Goal: Transaction & Acquisition: Purchase product/service

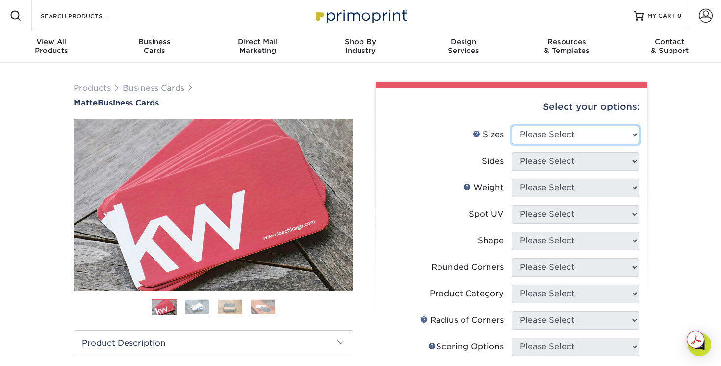
click at [580, 136] on select "Please Select 1.5" x 3.5" - Mini 1.75" x 3.5" - Mini 2" x 2" - Square 2" x 3" -…" at bounding box center [574, 135] width 127 height 19
select select "2.00x3.50"
click at [511, 126] on select "Please Select 1.5" x 3.5" - Mini 1.75" x 3.5" - Mini 2" x 2" - Square 2" x 3" -…" at bounding box center [574, 135] width 127 height 19
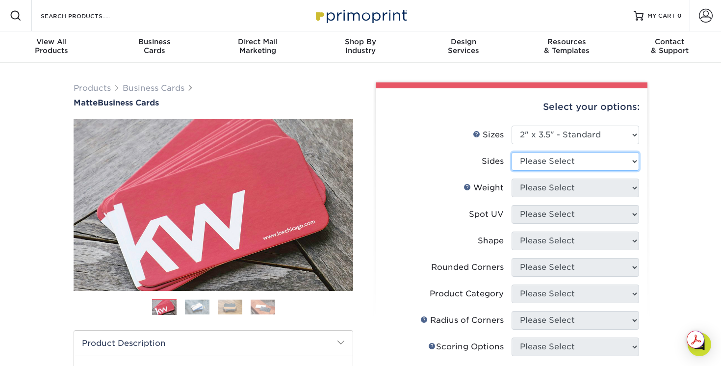
click at [578, 166] on select "Please Select Print Both Sides Print Front Only" at bounding box center [574, 161] width 127 height 19
select select "32d3c223-f82c-492b-b915-ba065a00862f"
click at [511, 152] on select "Please Select Print Both Sides Print Front Only" at bounding box center [574, 161] width 127 height 19
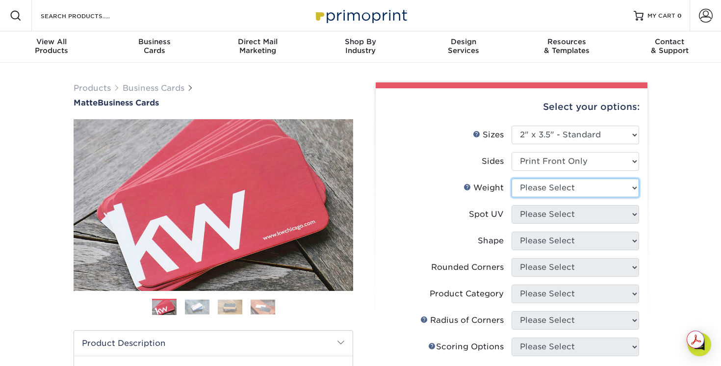
click at [569, 187] on select "Please Select 16PT 14PT" at bounding box center [574, 187] width 127 height 19
select select "14PT"
click at [511, 178] on select "Please Select 16PT 14PT" at bounding box center [574, 187] width 127 height 19
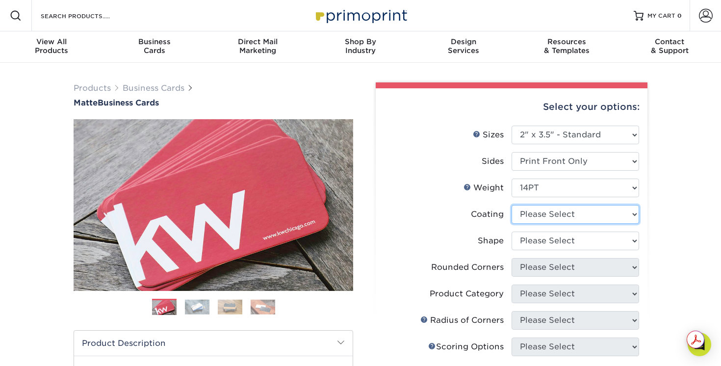
click at [558, 214] on select at bounding box center [574, 214] width 127 height 19
click at [511, 205] on select at bounding box center [574, 214] width 127 height 19
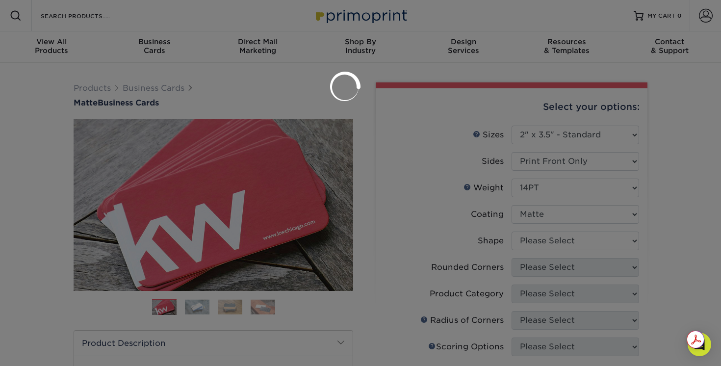
click at [541, 240] on div at bounding box center [360, 183] width 721 height 366
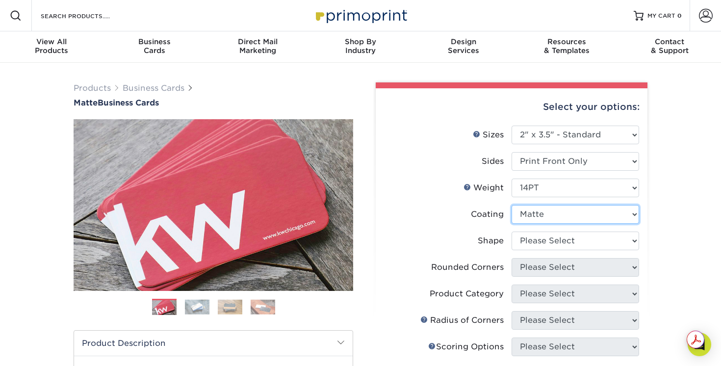
click at [540, 222] on select at bounding box center [574, 214] width 127 height 19
click at [511, 205] on select at bounding box center [574, 214] width 127 height 19
click at [547, 209] on select at bounding box center [574, 214] width 127 height 19
click at [511, 205] on select at bounding box center [574, 214] width 127 height 19
click at [540, 216] on select at bounding box center [574, 214] width 127 height 19
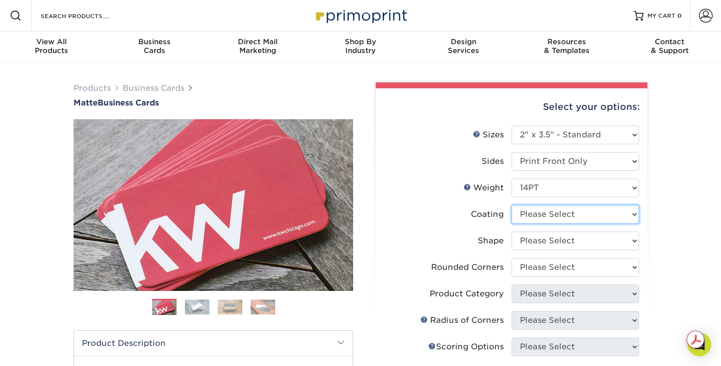
select select "121bb7b5-3b4d-429f-bd8d-bbf80e953313"
click at [511, 205] on select at bounding box center [574, 214] width 127 height 19
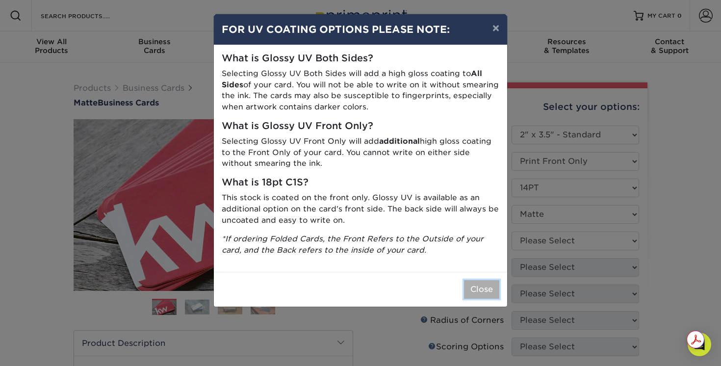
click at [480, 289] on button "Close" at bounding box center [481, 289] width 35 height 19
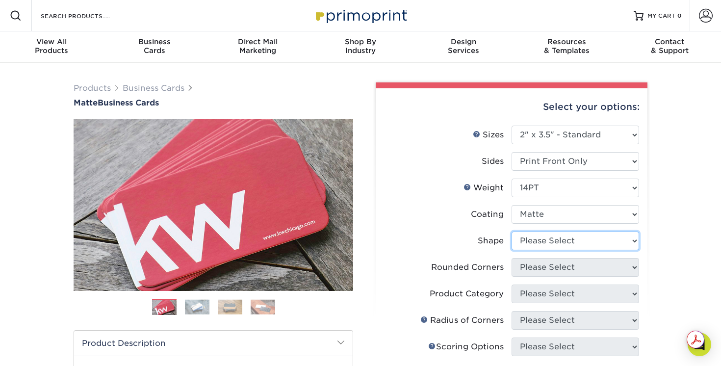
click at [539, 243] on select "Please Select Standard" at bounding box center [574, 240] width 127 height 19
select select "standard"
click at [511, 231] on select "Please Select Standard" at bounding box center [574, 240] width 127 height 19
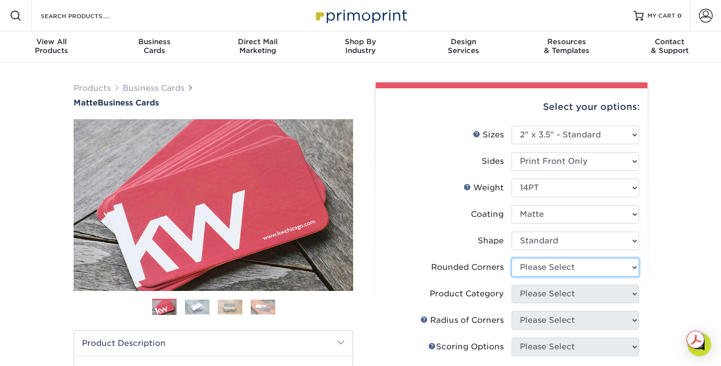
click at [537, 266] on select "Please Select Yes - Round 2 Corners Yes - Round 4 Corners No" at bounding box center [574, 267] width 127 height 19
select select "0"
click at [511, 258] on select "Please Select Yes - Round 2 Corners Yes - Round 4 Corners No" at bounding box center [574, 267] width 127 height 19
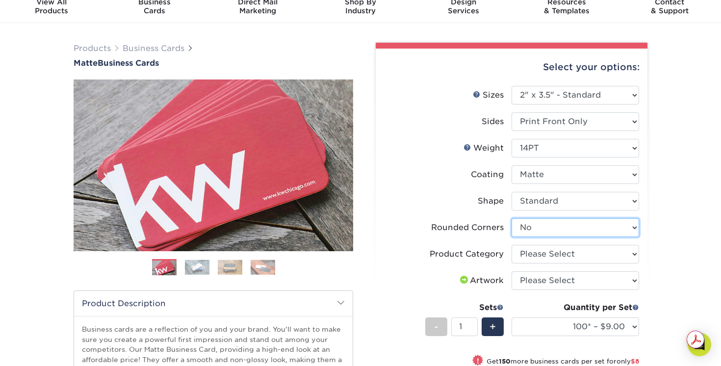
scroll to position [41, 0]
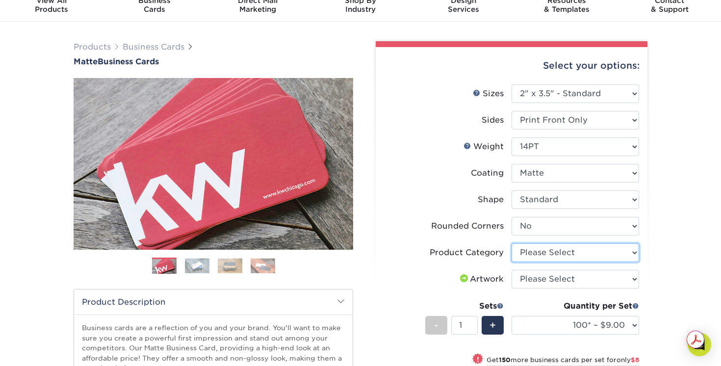
click at [561, 251] on select "Please Select Business Cards" at bounding box center [574, 252] width 127 height 19
select select "3b5148f1-0588-4f88-a218-97bcfdce65c1"
click at [511, 243] on select "Please Select Business Cards" at bounding box center [574, 252] width 127 height 19
click at [553, 278] on select "Please Select I will upload files I need a design - $100" at bounding box center [574, 279] width 127 height 19
select select "upload"
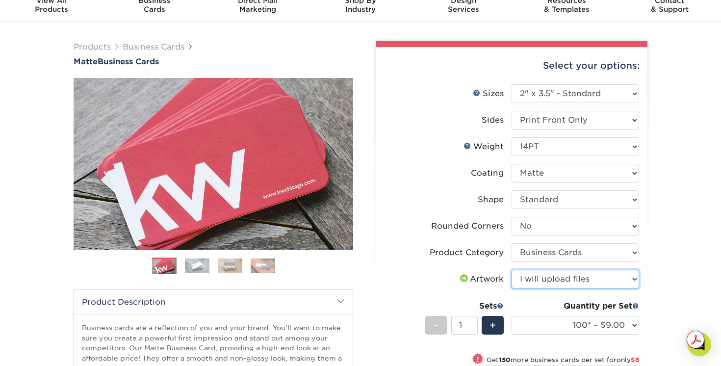
click at [511, 270] on select "Please Select I will upload files I need a design - $100" at bounding box center [574, 279] width 127 height 19
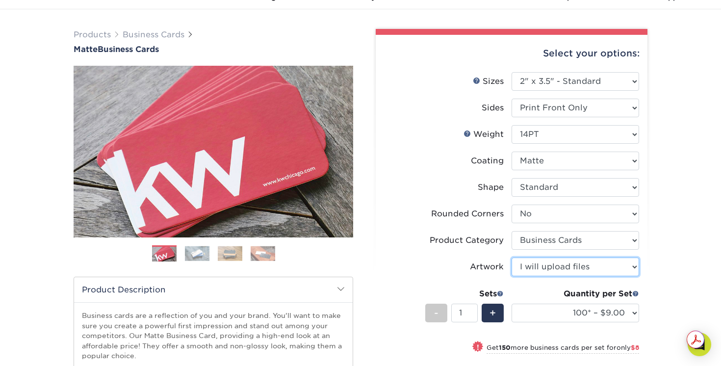
scroll to position [52, 0]
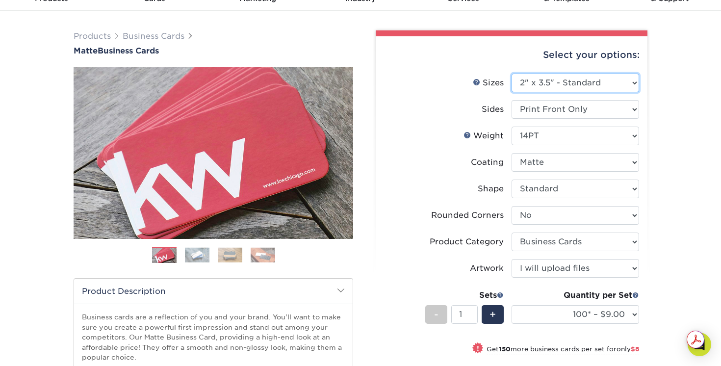
click at [595, 87] on select "Please Select 1.5" x 3.5" - Mini 1.75" x 3.5" - Mini 2" x 2" - Square 2" x 3" -…" at bounding box center [574, 83] width 127 height 19
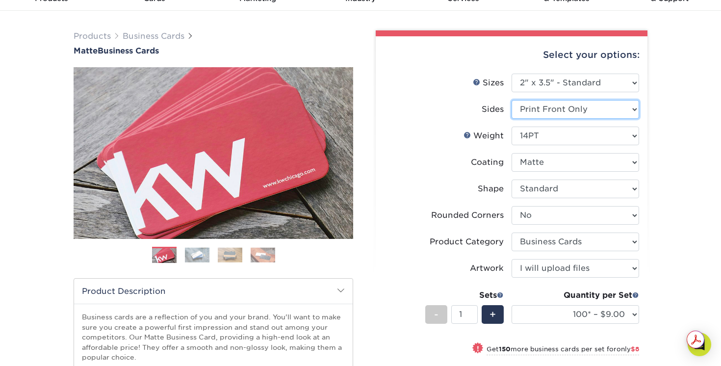
click at [599, 106] on select "Please Select Print Both Sides Print Front Only" at bounding box center [574, 109] width 127 height 19
click at [614, 129] on select "Please Select 16PT 14PT" at bounding box center [574, 135] width 127 height 19
click at [622, 133] on select "Please Select 16PT 14PT" at bounding box center [574, 135] width 127 height 19
select select "16PT"
click at [511, 126] on select "Please Select 16PT 14PT" at bounding box center [574, 135] width 127 height 19
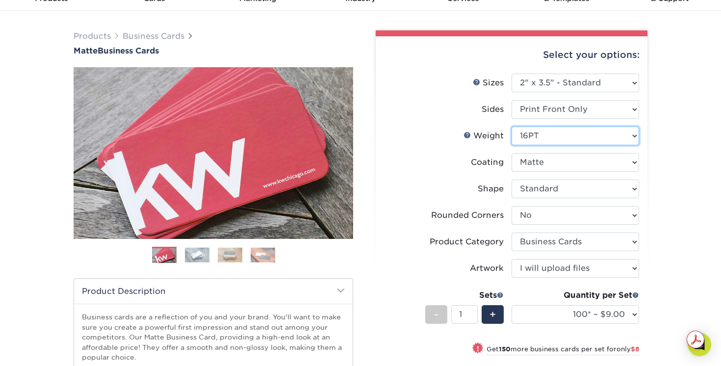
select select "-1"
select select
select select "-1"
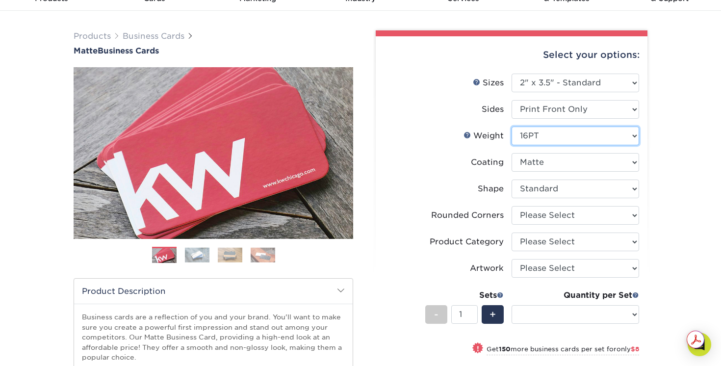
select select "-1"
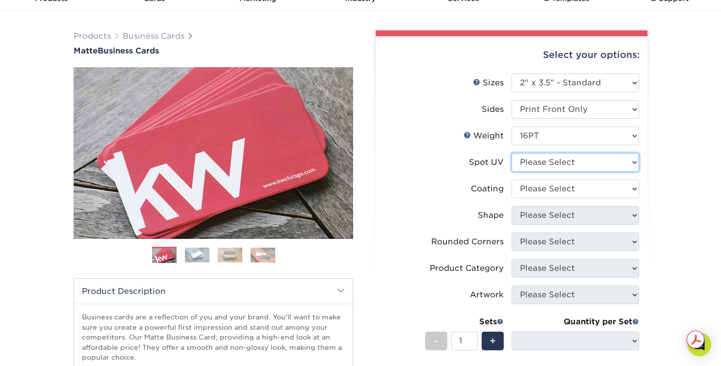
click at [606, 166] on select "Please Select No Spot UV Front Only" at bounding box center [574, 162] width 127 height 19
select select "3"
click at [511, 153] on select "Please Select No Spot UV Front Only" at bounding box center [574, 162] width 127 height 19
select select
click at [578, 186] on select at bounding box center [574, 188] width 127 height 19
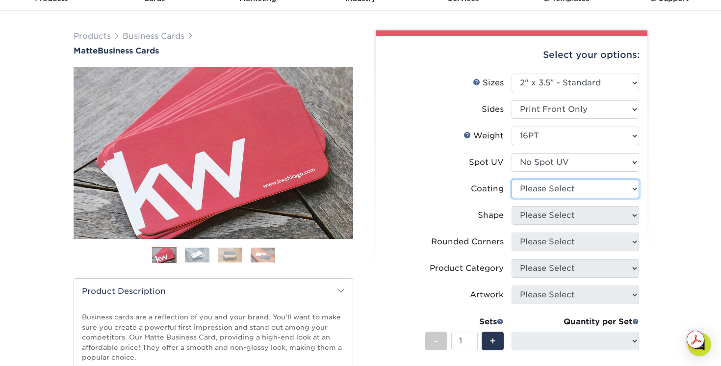
select select "121bb7b5-3b4d-429f-bd8d-bbf80e953313"
click at [511, 179] on select at bounding box center [574, 188] width 127 height 19
select select
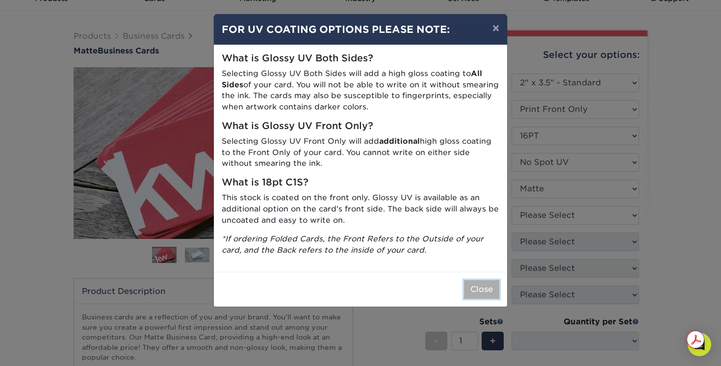
click at [476, 292] on button "Close" at bounding box center [481, 289] width 35 height 19
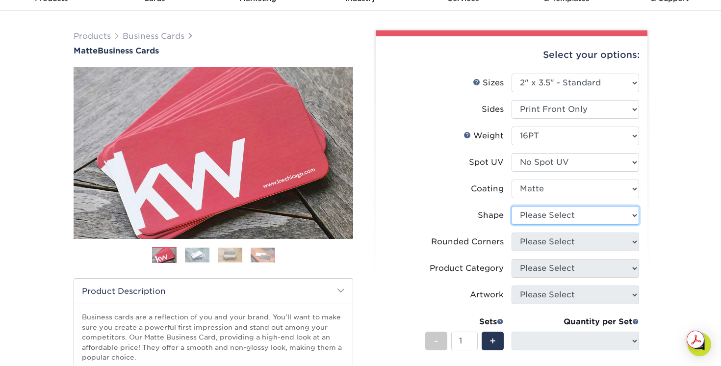
click at [555, 219] on select "Please Select Standard Oval" at bounding box center [574, 215] width 127 height 19
select select "standard"
click at [511, 206] on select "Please Select Standard Oval" at bounding box center [574, 215] width 127 height 19
select select
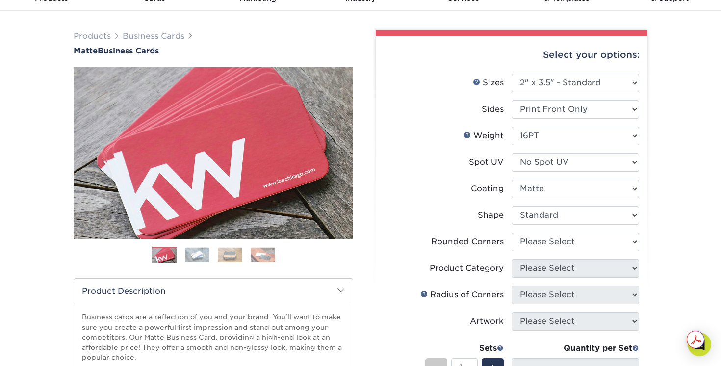
click at [187, 258] on img at bounding box center [197, 254] width 25 height 15
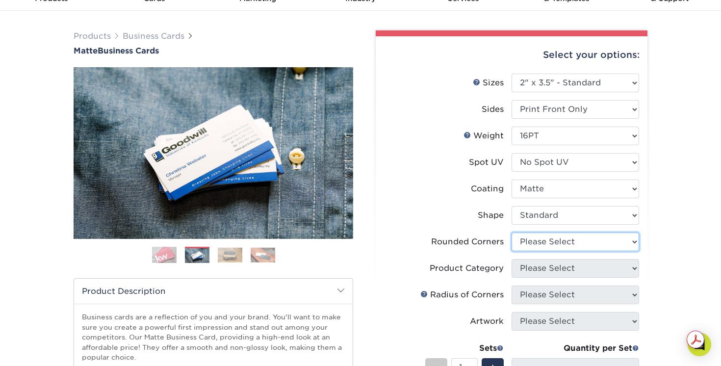
click at [554, 243] on select "Please Select Yes - Round 2 Corners Yes - Round 4 Corners No" at bounding box center [574, 241] width 127 height 19
select select "0"
click at [511, 232] on select "Please Select Yes - Round 2 Corners Yes - Round 4 Corners No" at bounding box center [574, 241] width 127 height 19
select select "-1"
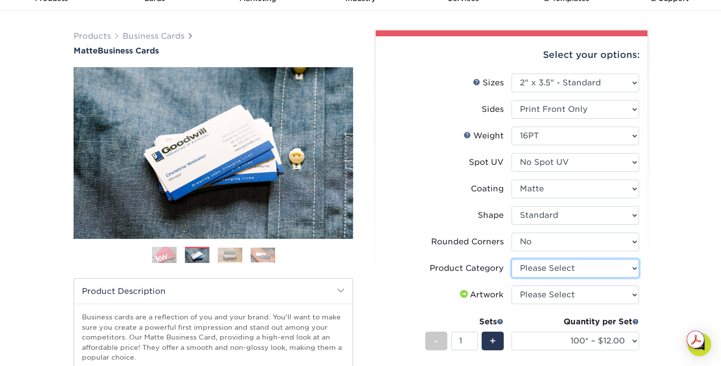
click at [570, 268] on select "Please Select Business Cards" at bounding box center [574, 268] width 127 height 19
select select "3b5148f1-0588-4f88-a218-97bcfdce65c1"
click at [511, 259] on select "Please Select Business Cards" at bounding box center [574, 268] width 127 height 19
click at [560, 295] on select "Please Select I will upload files I need a design - $100" at bounding box center [574, 294] width 127 height 19
select select "upload"
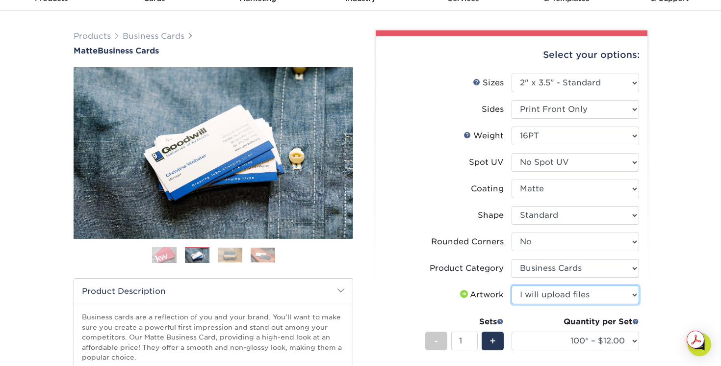
click at [511, 285] on select "Please Select I will upload files I need a design - $100" at bounding box center [574, 294] width 127 height 19
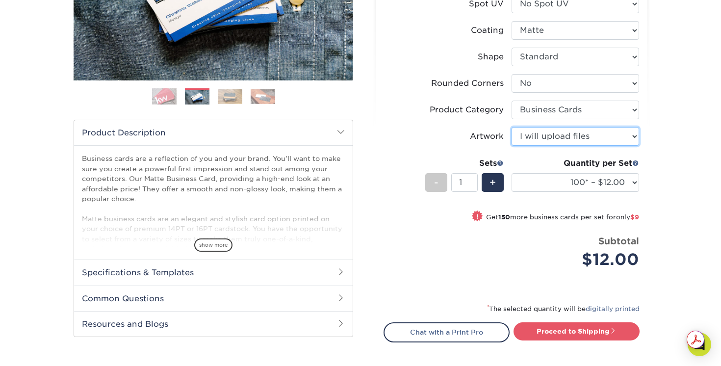
scroll to position [211, 0]
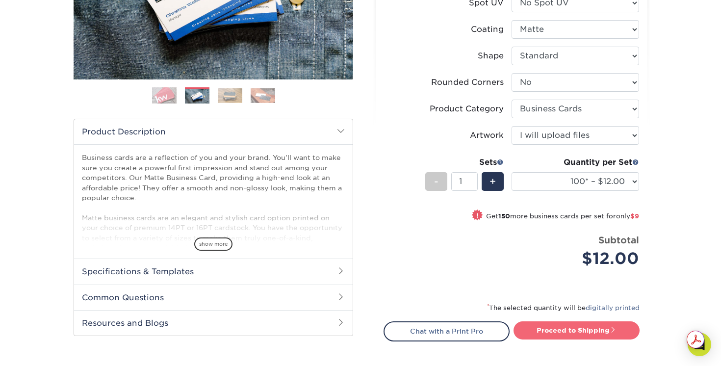
click at [571, 330] on link "Proceed to Shipping" at bounding box center [576, 330] width 126 height 18
type input "Set 1"
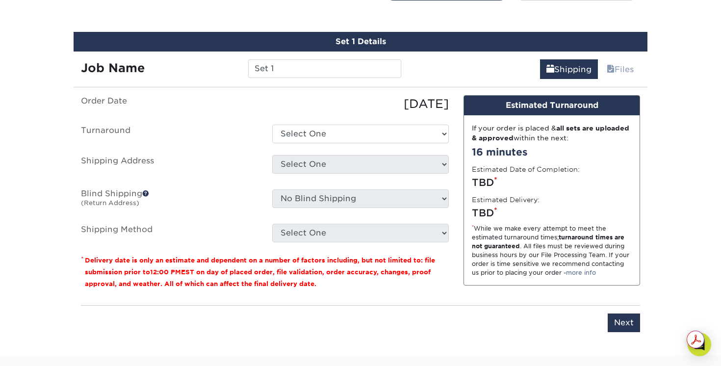
scroll to position [559, 0]
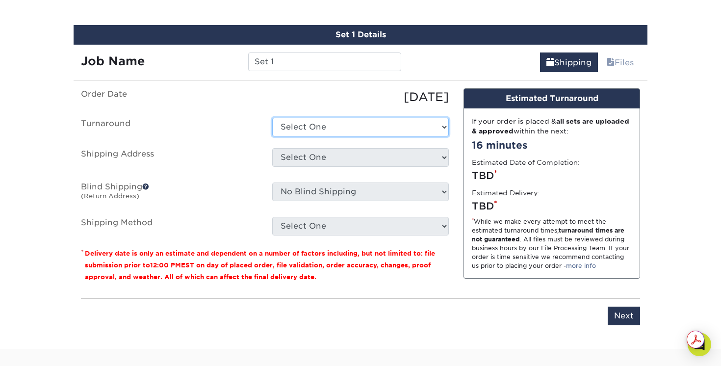
click at [403, 127] on select "Select One 2-4 Business Days 2 Day Next Business Day" at bounding box center [360, 127] width 176 height 19
select select "7dffdb8f-13b0-4622-bd10-b9a8a3819dc5"
click at [272, 118] on select "Select One 2-4 Business Days 2 Day Next Business Day" at bounding box center [360, 127] width 176 height 19
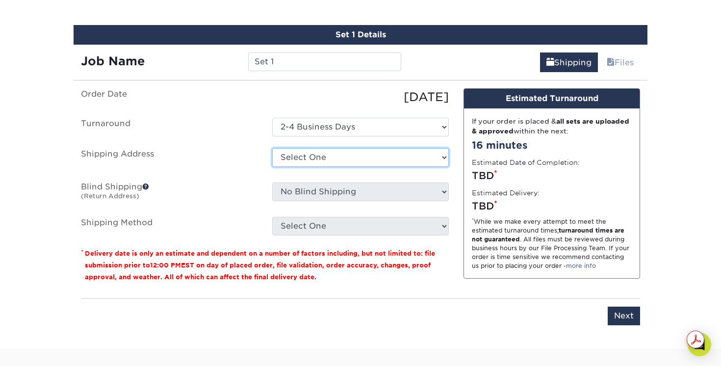
click at [385, 155] on select "Select One + Add New Address - Login" at bounding box center [360, 157] width 176 height 19
select select "newaddress"
click at [272, 148] on select "Select One + Add New Address - Login" at bounding box center [360, 157] width 176 height 19
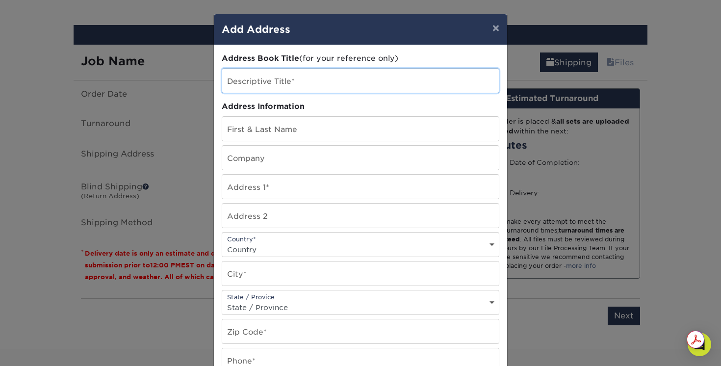
click at [352, 85] on input "text" at bounding box center [360, 81] width 276 height 24
type input "Think of Standard"
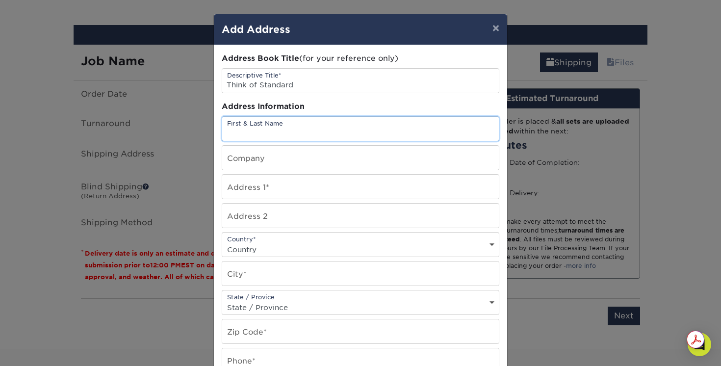
click at [295, 131] on input "text" at bounding box center [360, 129] width 276 height 24
type input "[PERSON_NAME]"
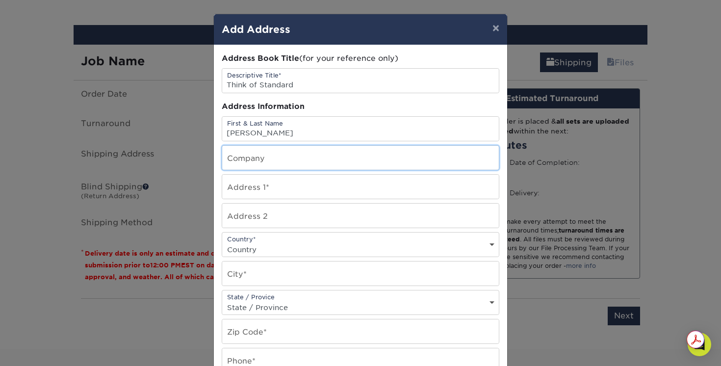
click at [270, 161] on input "text" at bounding box center [360, 158] width 276 height 24
type input "theory11 Events"
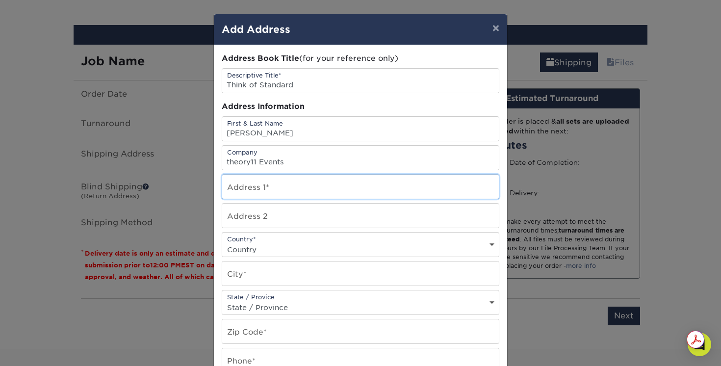
click at [255, 192] on input "text" at bounding box center [360, 187] width 276 height 24
type input "2138 Caton Avenue"
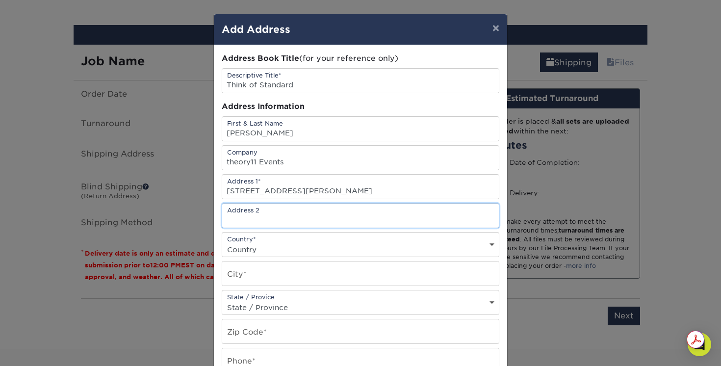
click at [239, 212] on input "text" at bounding box center [360, 215] width 276 height 24
type input "Apt. 203"
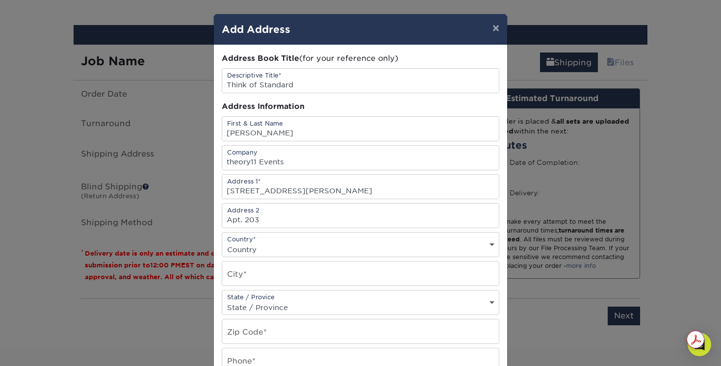
click at [259, 247] on select "Country United States Canada ----------------------------- Afghanistan Albania …" at bounding box center [360, 249] width 276 height 14
select select "US"
click at [222, 242] on select "Country United States Canada ----------------------------- Afghanistan Albania …" at bounding box center [360, 249] width 276 height 14
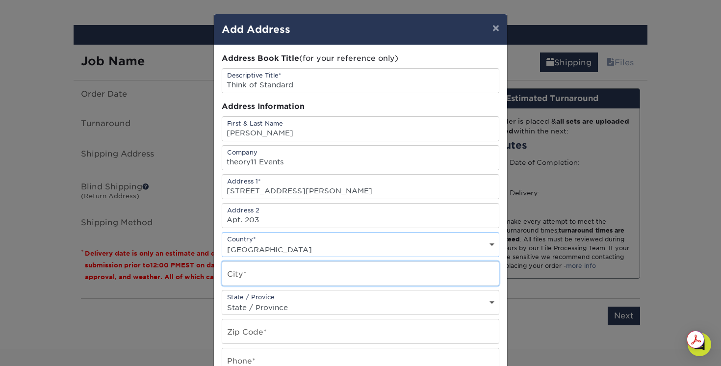
click at [278, 270] on input "text" at bounding box center [360, 273] width 276 height 24
type input "Brooklyn"
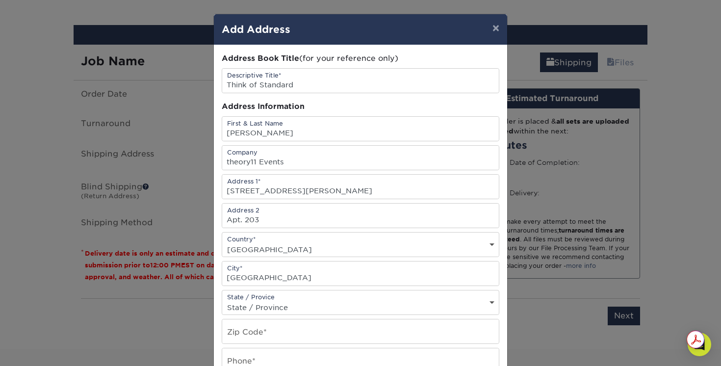
click at [263, 298] on div "State / Provice State / Province Alabama Alaska Arizona Arkansas California Col…" at bounding box center [360, 302] width 277 height 25
click at [285, 304] on select "State / Province Alabama Alaska Arizona Arkansas California Colorado Connecticu…" at bounding box center [360, 307] width 276 height 14
select select "NY"
click at [222, 300] on select "State / Province Alabama Alaska Arizona Arkansas California Colorado Connecticu…" at bounding box center [360, 307] width 276 height 14
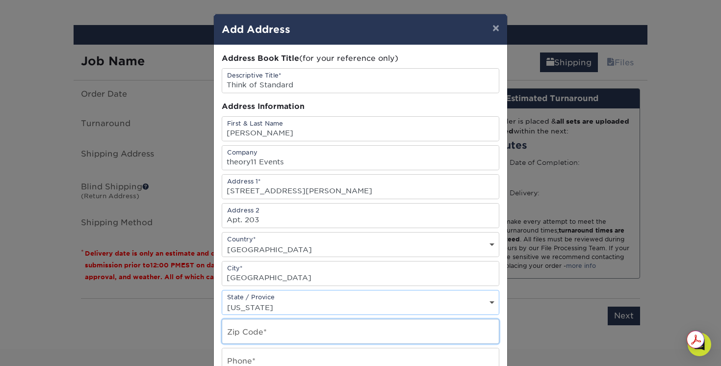
click at [258, 325] on input "text" at bounding box center [360, 331] width 276 height 24
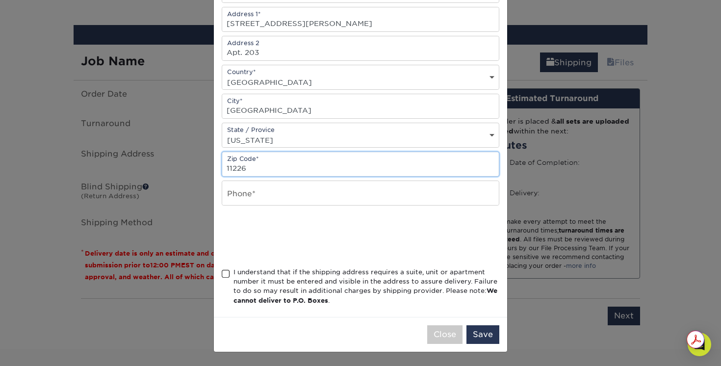
type input "11226"
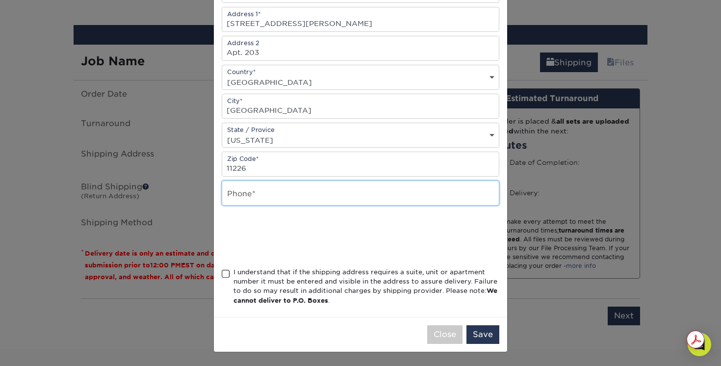
click at [293, 201] on input "text" at bounding box center [360, 193] width 276 height 24
type input "7202325642"
click at [224, 272] on span at bounding box center [226, 273] width 8 height 9
click at [0, 0] on input "I understand that if the shipping address requires a suite, unit or apartment n…" at bounding box center [0, 0] width 0 height 0
click at [491, 336] on button "Save" at bounding box center [482, 334] width 33 height 19
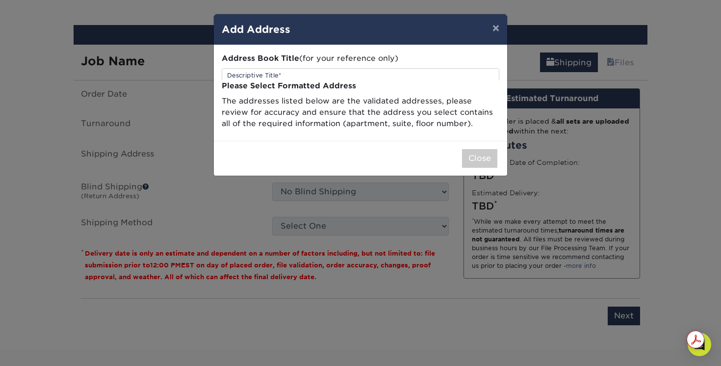
scroll to position [0, 0]
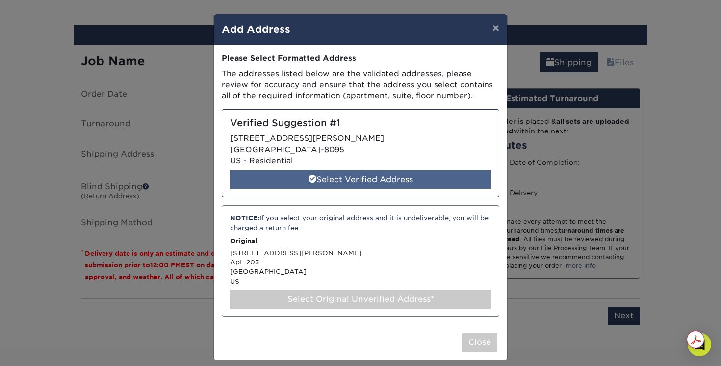
click at [382, 184] on div "Select Verified Address" at bounding box center [360, 179] width 261 height 19
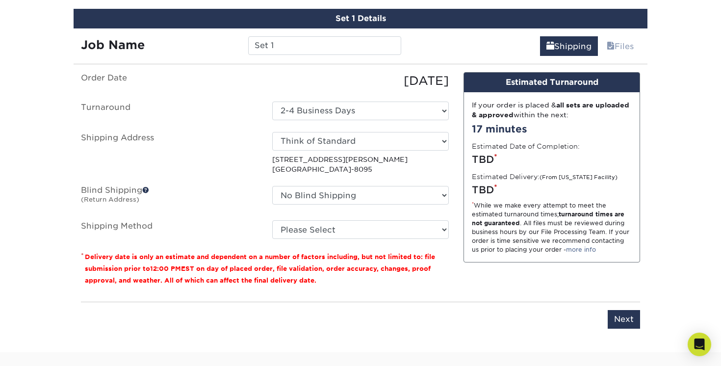
scroll to position [579, 0]
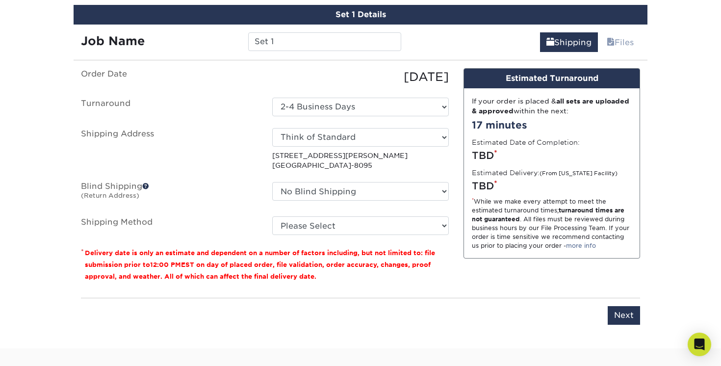
click at [326, 167] on p "2138 CATON AVE BROOKLYN, NY 11226-8095" at bounding box center [360, 161] width 176 height 20
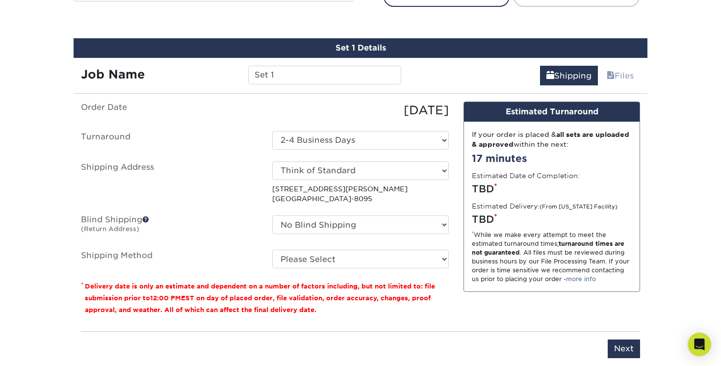
scroll to position [542, 0]
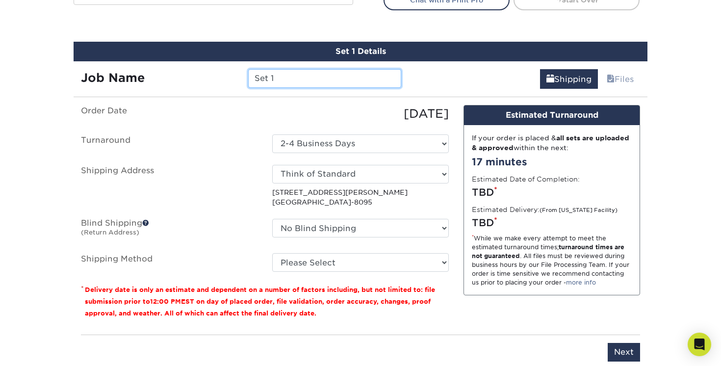
click at [326, 80] on input "Set 1" at bounding box center [324, 78] width 152 height 19
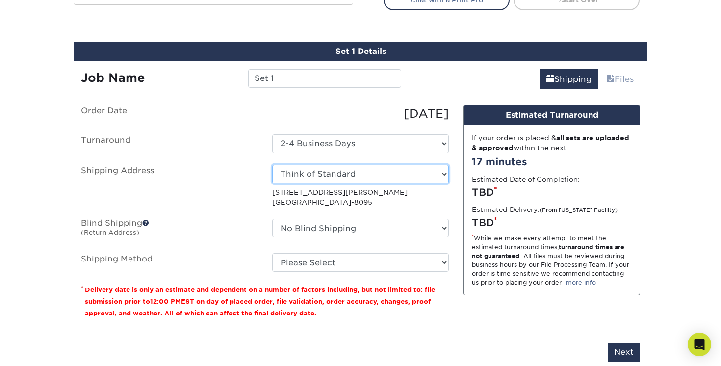
click at [354, 174] on select "Select One Think of Standard + Add New Address - Login" at bounding box center [360, 174] width 176 height 19
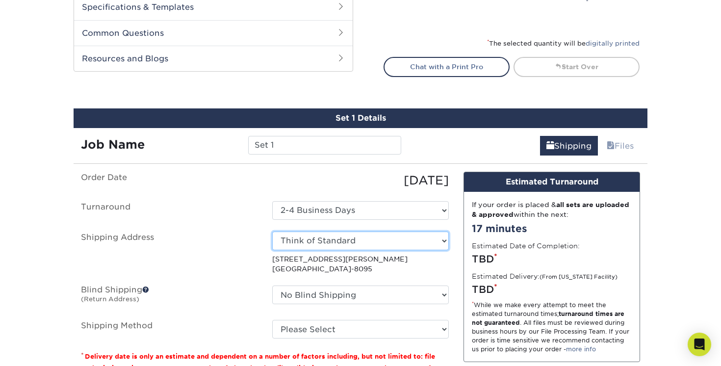
scroll to position [494, 0]
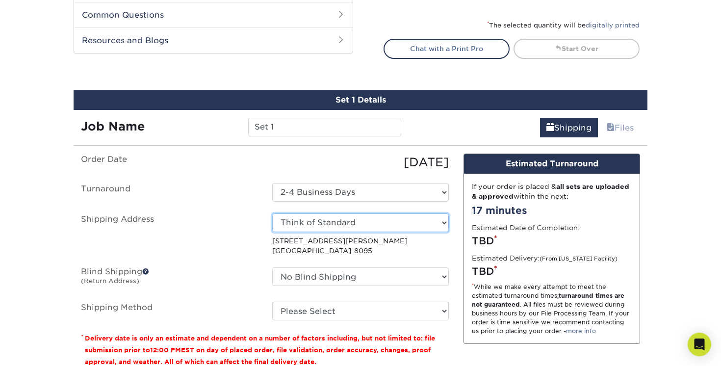
click at [358, 224] on select "Select One Think of Standard + Add New Address - Login" at bounding box center [360, 222] width 176 height 19
select select "newaddress"
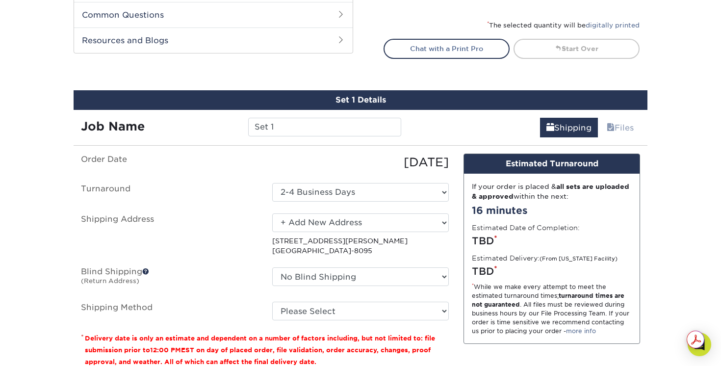
click at [272, 213] on select "Select One Think of Standard + Add New Address - Login" at bounding box center [360, 222] width 176 height 19
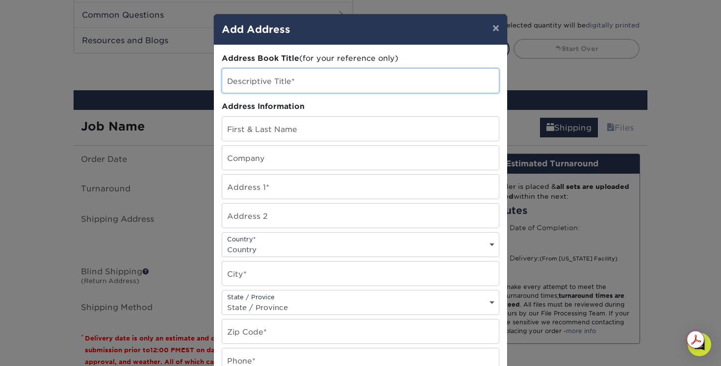
click at [344, 86] on input "text" at bounding box center [360, 81] width 276 height 24
type input "P"
type input "Flatbush"
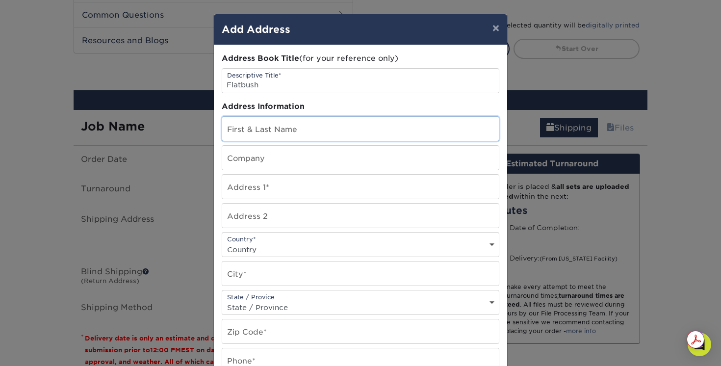
click at [327, 135] on input "text" at bounding box center [360, 129] width 276 height 24
click at [308, 130] on input "[PERSON_NAME]" at bounding box center [360, 129] width 276 height 24
type input "[PERSON_NAME]"
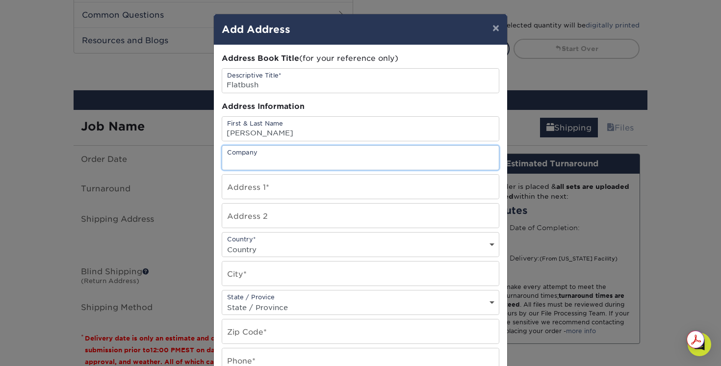
click at [279, 154] on input "text" at bounding box center [360, 158] width 276 height 24
type input "theory11 Events"
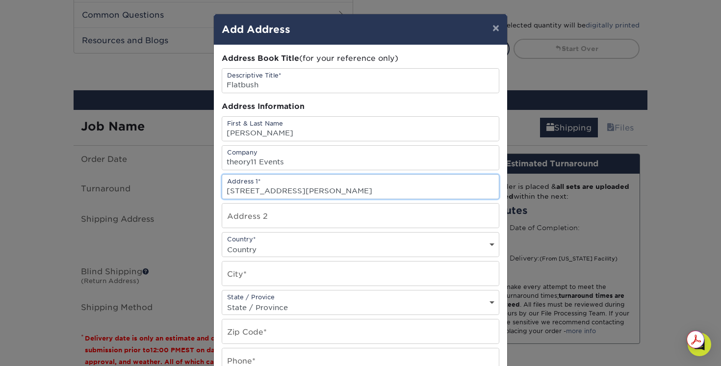
type input "2138 Caton Avenue Apt. 203"
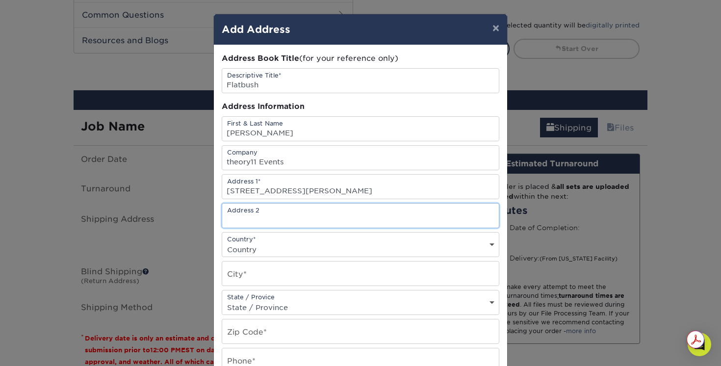
click at [258, 215] on input "text" at bounding box center [360, 215] width 276 height 24
type input "Apt. 203"
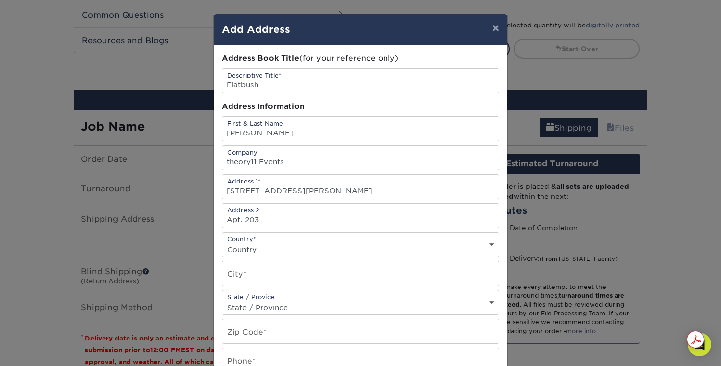
click at [252, 255] on select "Country United States Canada ----------------------------- Afghanistan Albania …" at bounding box center [360, 249] width 276 height 14
select select "US"
click at [222, 242] on select "Country United States Canada ----------------------------- Afghanistan Albania …" at bounding box center [360, 249] width 276 height 14
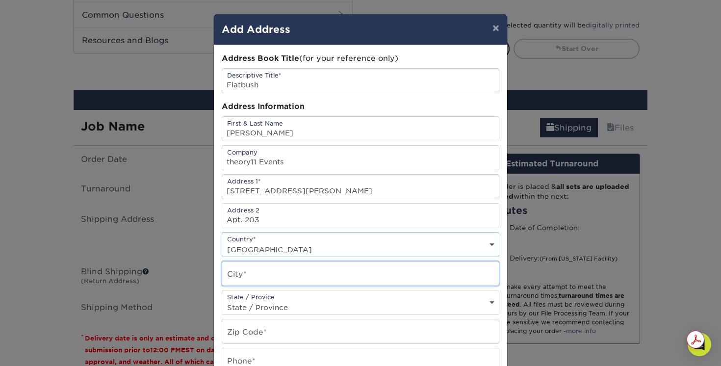
click at [257, 270] on input "text" at bounding box center [360, 273] width 276 height 24
type input "Brooklyn"
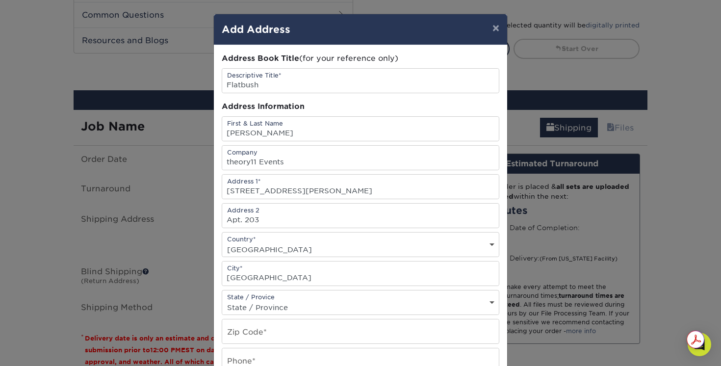
click at [253, 301] on select "State / Province Alabama Alaska Arizona Arkansas California Colorado Connecticu…" at bounding box center [360, 307] width 276 height 14
select select "NY"
click at [222, 300] on select "State / Province Alabama Alaska Arizona Arkansas California Colorado Connecticu…" at bounding box center [360, 307] width 276 height 14
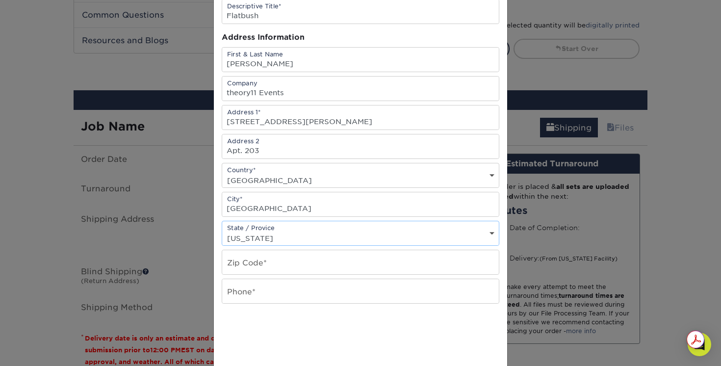
scroll to position [101, 0]
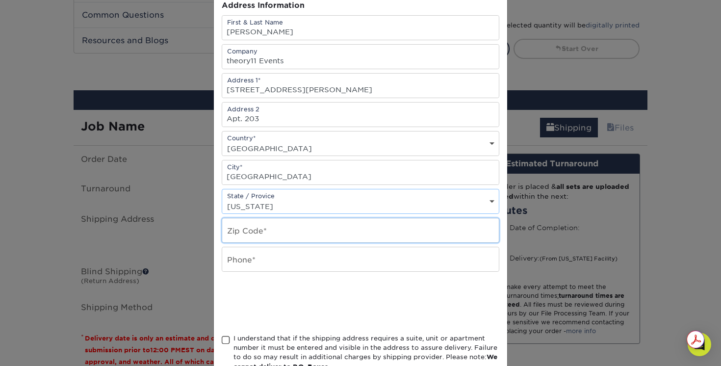
click at [267, 236] on input "text" at bounding box center [360, 230] width 276 height 24
type input "11226"
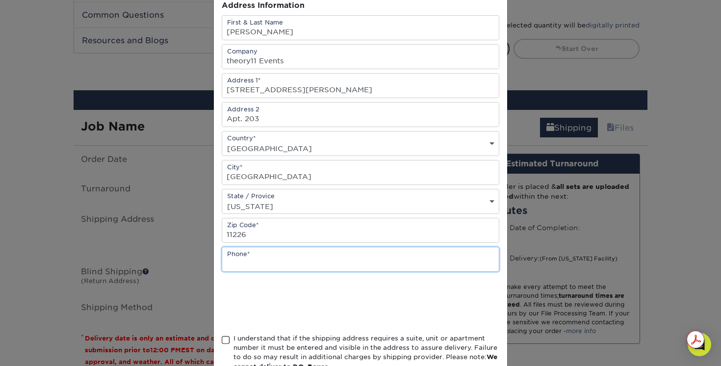
click at [259, 258] on input "text" at bounding box center [360, 259] width 276 height 24
type input "7202325642"
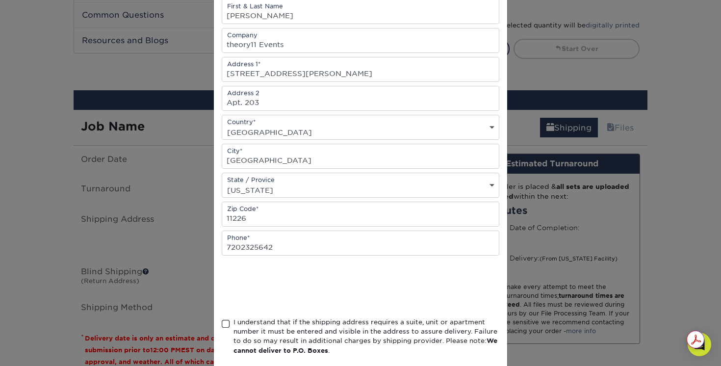
scroll to position [167, 0]
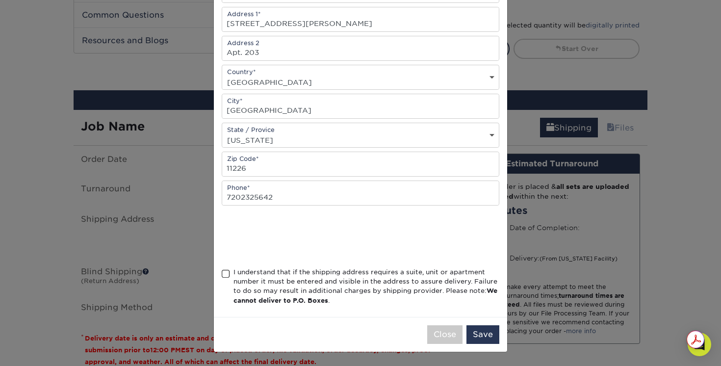
click at [225, 277] on span at bounding box center [226, 273] width 8 height 9
click at [0, 0] on input "I understand that if the shipping address requires a suite, unit or apartment n…" at bounding box center [0, 0] width 0 height 0
click at [488, 334] on button "Save" at bounding box center [482, 334] width 33 height 19
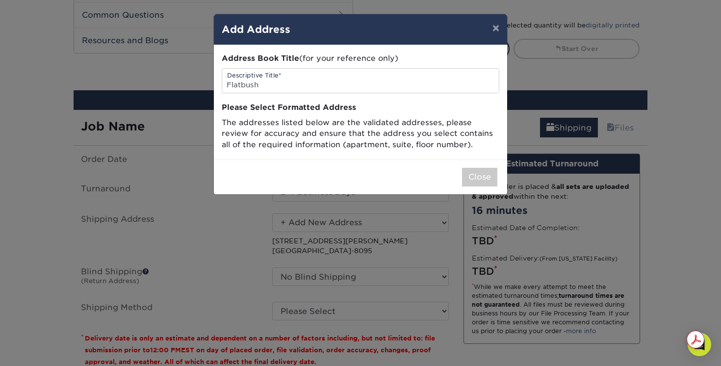
scroll to position [0, 0]
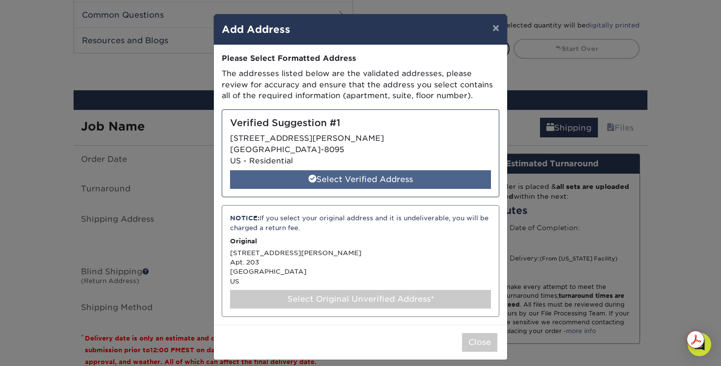
click at [369, 175] on div "Select Verified Address" at bounding box center [360, 179] width 261 height 19
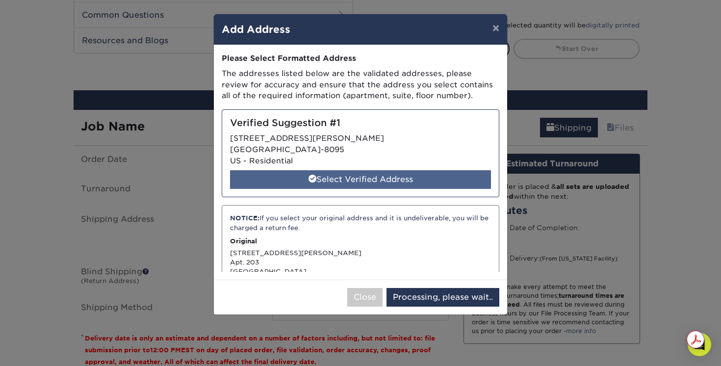
select select "285175"
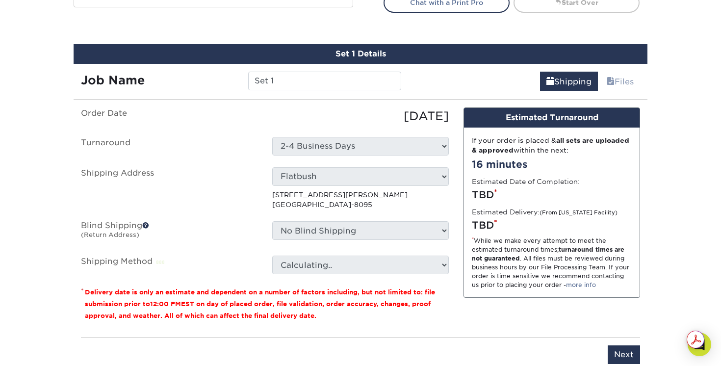
scroll to position [541, 0]
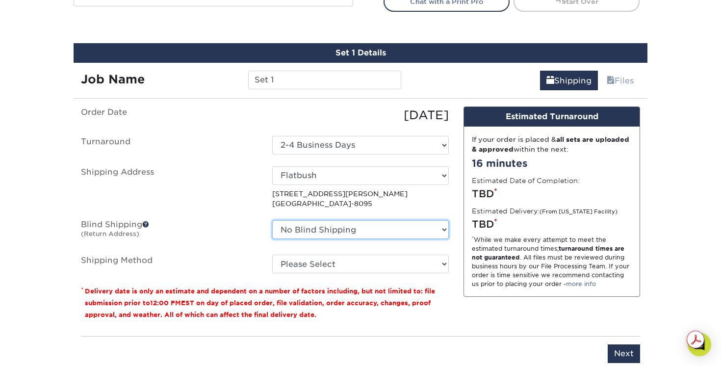
click at [378, 233] on select "No Blind Shipping + Add New Address" at bounding box center [360, 229] width 176 height 19
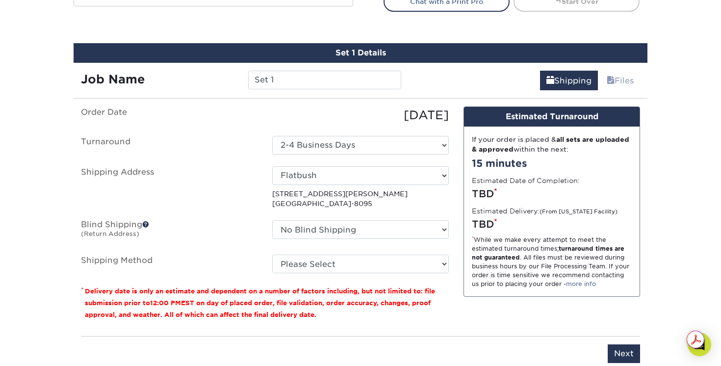
click at [148, 223] on span at bounding box center [145, 224] width 7 height 7
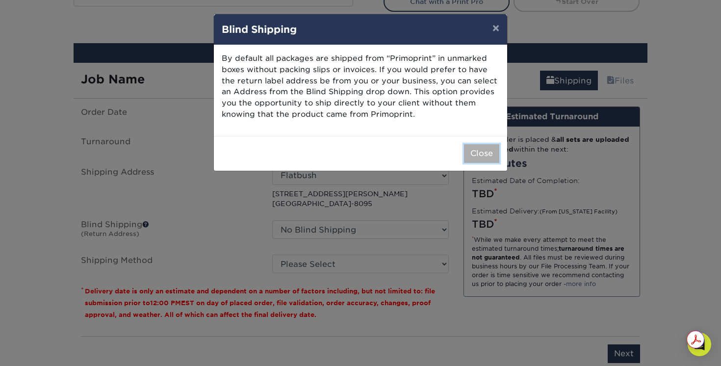
click at [490, 153] on button "Close" at bounding box center [481, 153] width 35 height 19
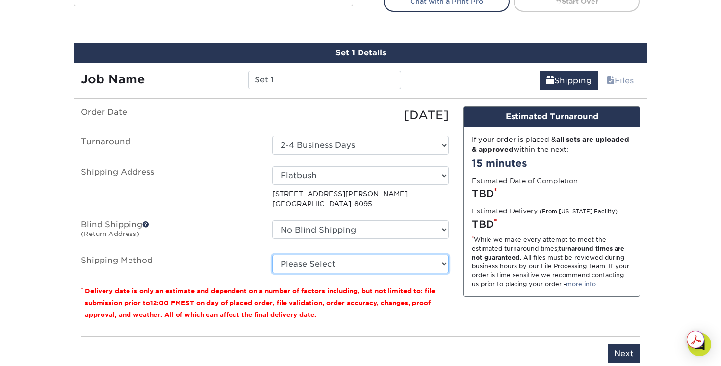
click at [373, 262] on select "Please Select Ground Shipping (+$7.84) 3 Day Shipping Service (+$24.92) 2 Day A…" at bounding box center [360, 263] width 176 height 19
select select "03"
click at [272, 254] on select "Please Select Ground Shipping (+$7.84) 3 Day Shipping Service (+$24.92) 2 Day A…" at bounding box center [360, 263] width 176 height 19
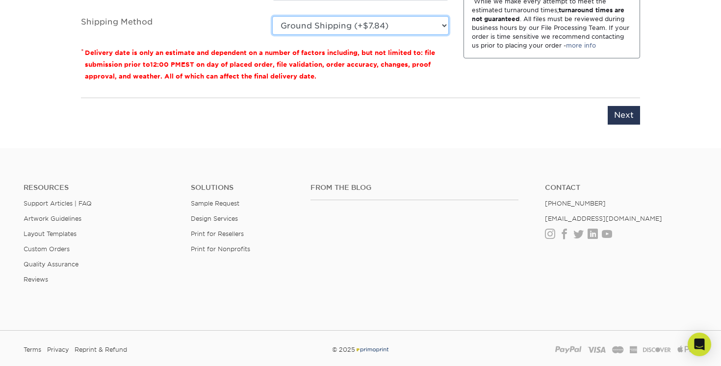
scroll to position [717, 0]
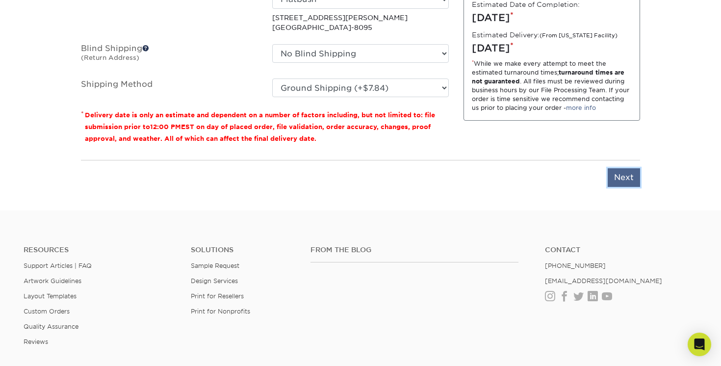
click at [622, 181] on input "Next" at bounding box center [623, 177] width 32 height 19
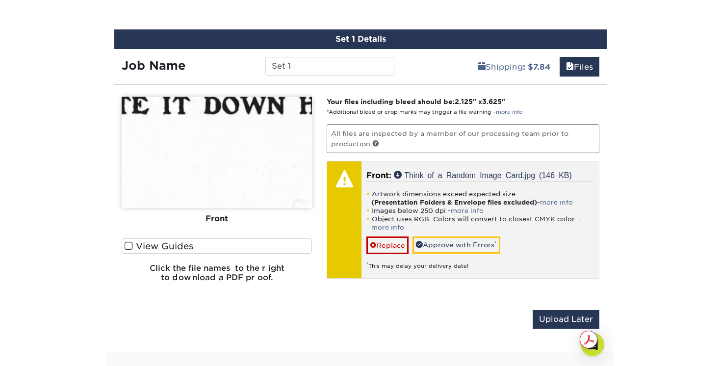
scroll to position [560, 0]
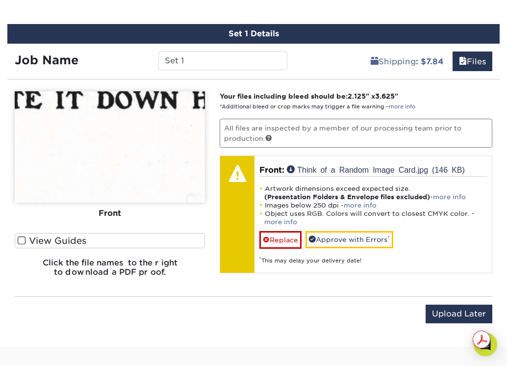
click at [99, 170] on img at bounding box center [110, 146] width 190 height 111
click at [136, 113] on img at bounding box center [110, 146] width 190 height 111
click at [25, 241] on span at bounding box center [22, 240] width 8 height 9
click at [0, 0] on input "View Guides" at bounding box center [0, 0] width 0 height 0
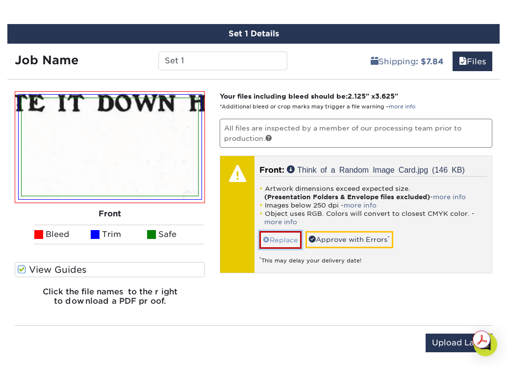
click at [286, 237] on link "Replace" at bounding box center [280, 239] width 42 height 17
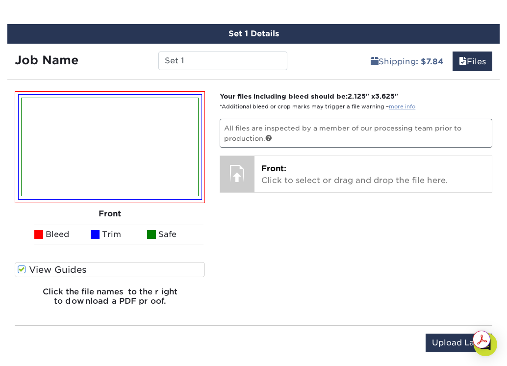
click at [406, 107] on link "more info" at bounding box center [402, 106] width 26 height 6
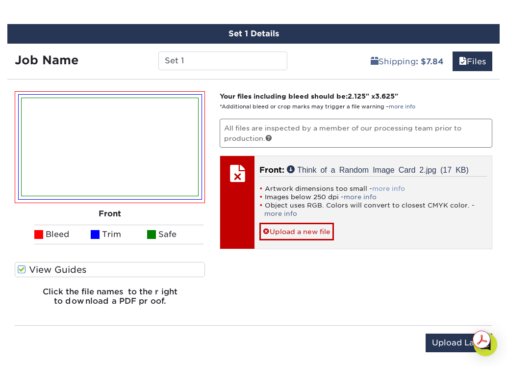
click at [384, 186] on link "more info" at bounding box center [388, 188] width 33 height 7
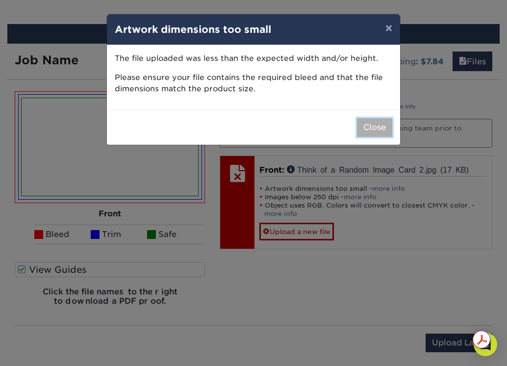
click at [381, 134] on button "Close" at bounding box center [374, 127] width 35 height 19
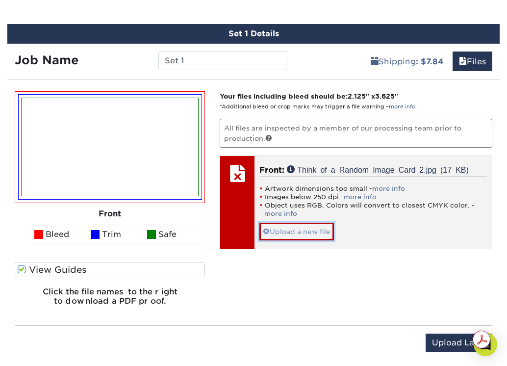
click at [296, 231] on link "Upload a new file" at bounding box center [296, 231] width 75 height 17
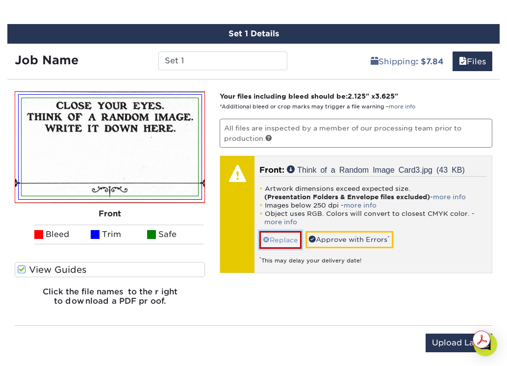
click at [279, 240] on link "Replace" at bounding box center [280, 239] width 42 height 17
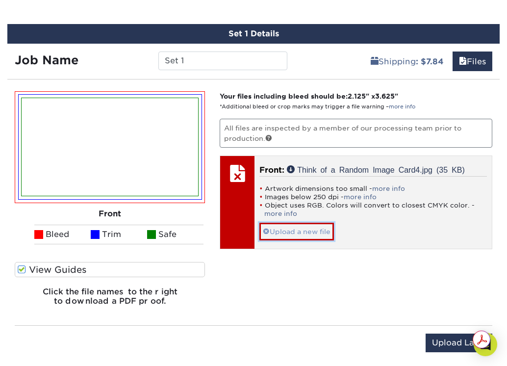
click at [305, 232] on link "Upload a new file" at bounding box center [296, 231] width 75 height 17
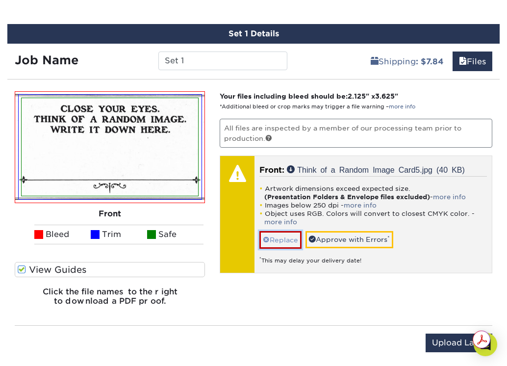
click at [284, 239] on link "Replace" at bounding box center [280, 239] width 42 height 17
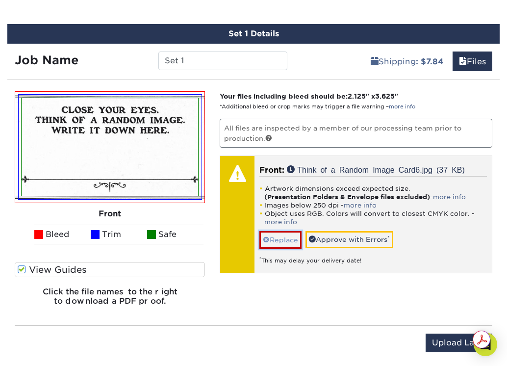
click at [279, 239] on link "Replace" at bounding box center [280, 239] width 42 height 17
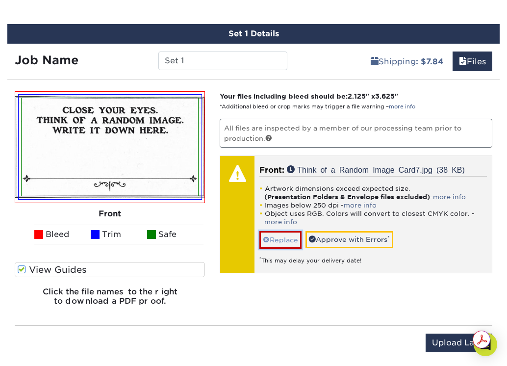
click at [279, 239] on link "Replace" at bounding box center [280, 239] width 42 height 17
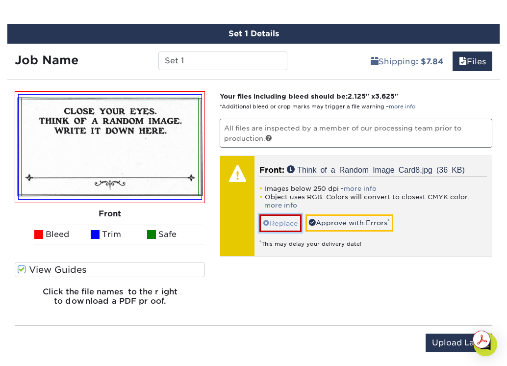
click at [284, 220] on link "Replace" at bounding box center [280, 222] width 42 height 17
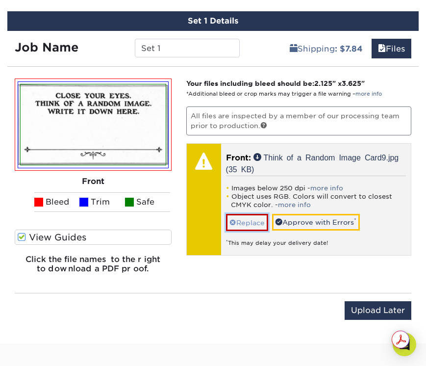
click at [245, 220] on link "Replace" at bounding box center [247, 222] width 42 height 17
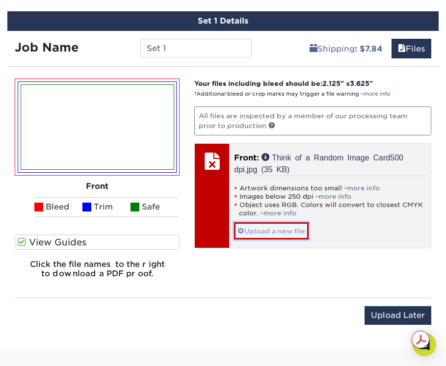
click at [279, 226] on link "Upload a new file" at bounding box center [271, 230] width 75 height 17
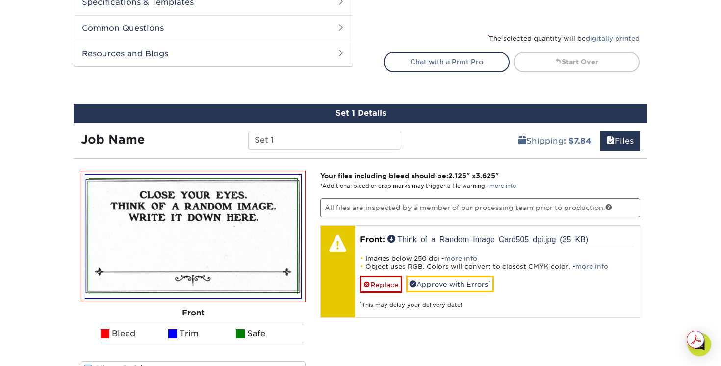
scroll to position [477, 0]
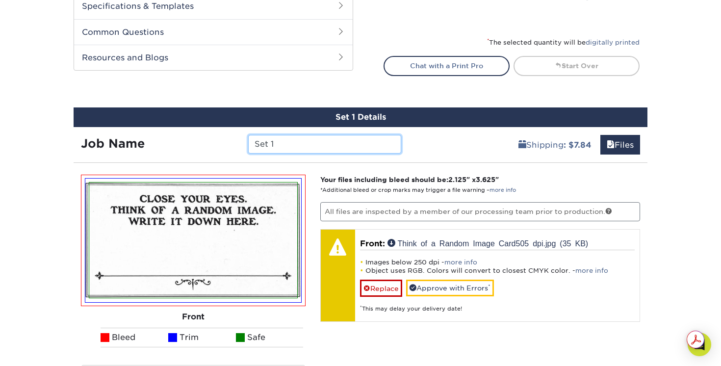
click at [370, 144] on input "Set 1" at bounding box center [324, 144] width 152 height 19
type input "S"
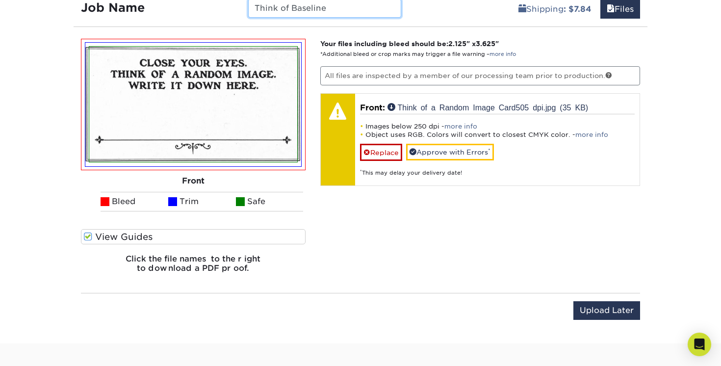
scroll to position [611, 0]
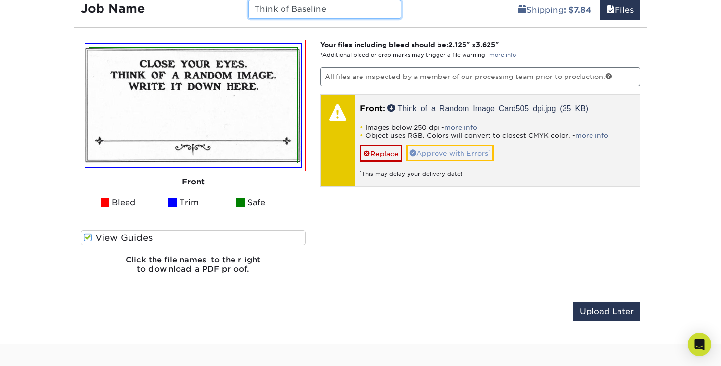
type input "Think of Baseline"
click at [461, 152] on link "Approve with Errors *" at bounding box center [450, 153] width 88 height 17
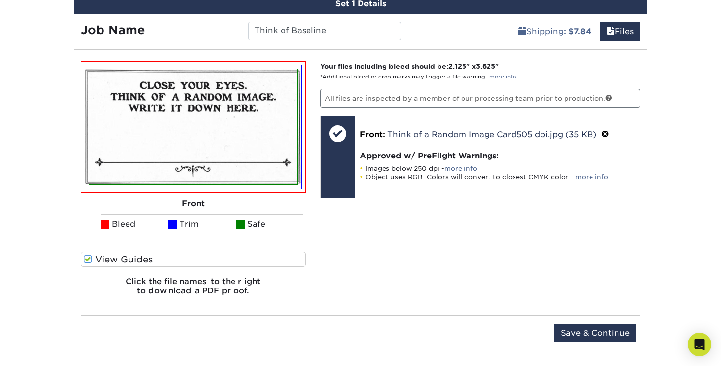
scroll to position [589, 0]
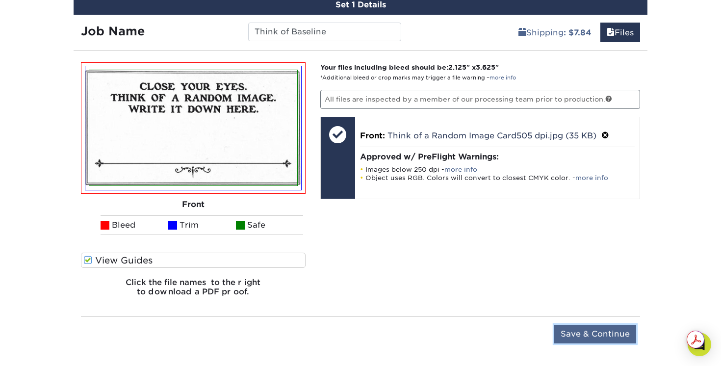
click at [598, 340] on input "Save & Continue" at bounding box center [595, 334] width 82 height 19
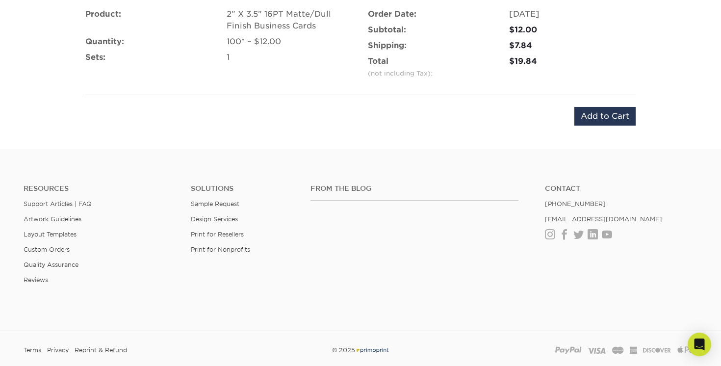
scroll to position [479, 0]
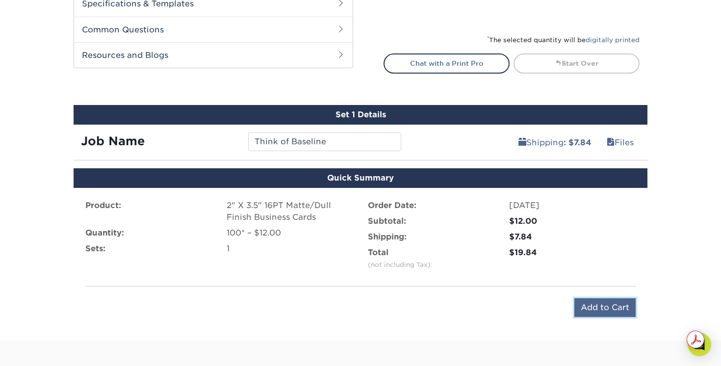
click at [605, 302] on input "Add to Cart" at bounding box center [604, 307] width 61 height 19
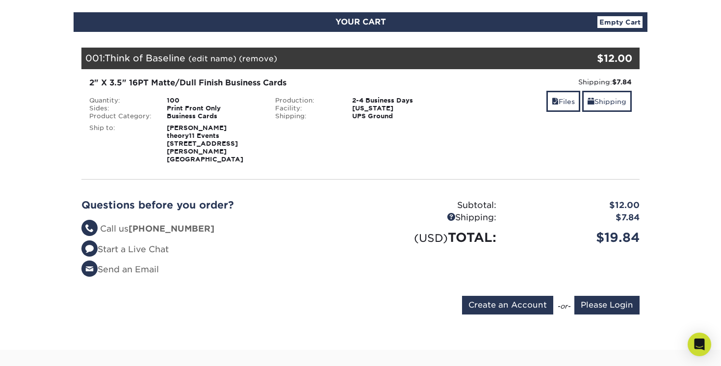
scroll to position [105, 0]
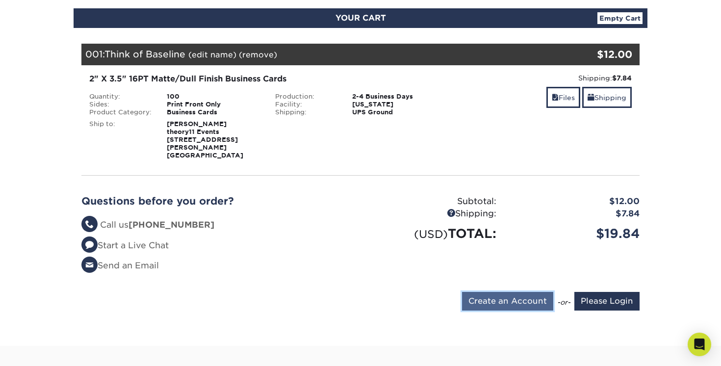
click at [515, 292] on input "Create an Account" at bounding box center [507, 301] width 91 height 19
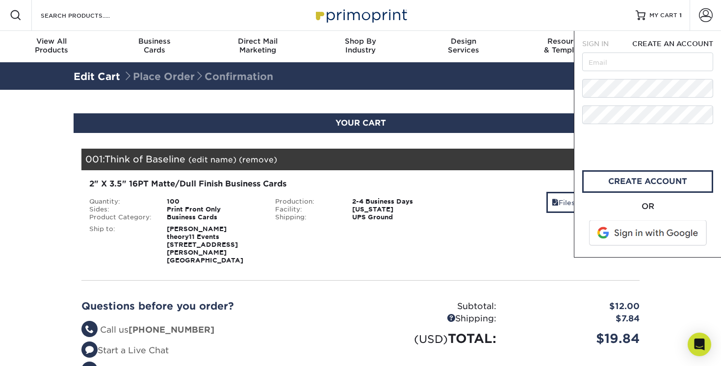
scroll to position [0, 0]
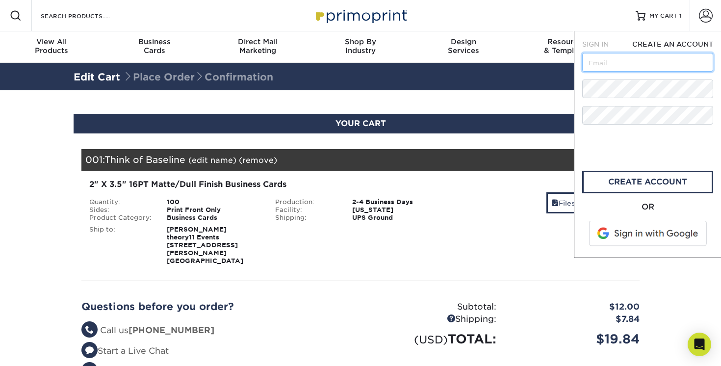
click at [634, 68] on input "text" at bounding box center [647, 62] width 131 height 19
type input "peter@themagicianonline.com"
click at [647, 185] on link "create account" at bounding box center [647, 182] width 131 height 23
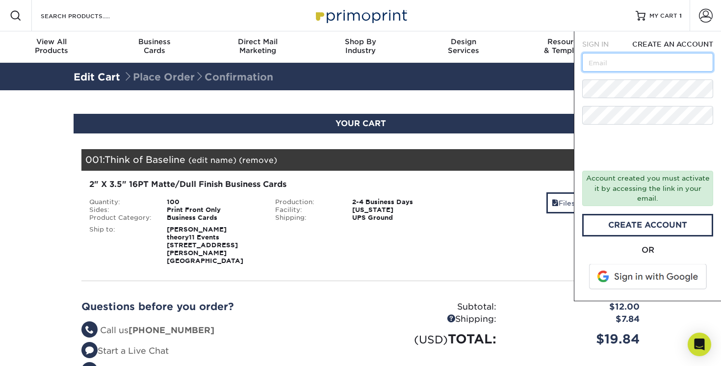
click at [613, 60] on input "text" at bounding box center [647, 62] width 131 height 19
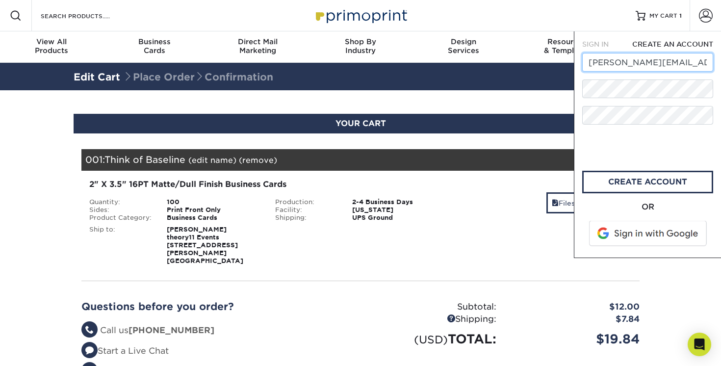
scroll to position [0, 7]
type input "peter@themagicianonline.com"
click at [604, 45] on span "SIGN IN" at bounding box center [595, 44] width 26 height 8
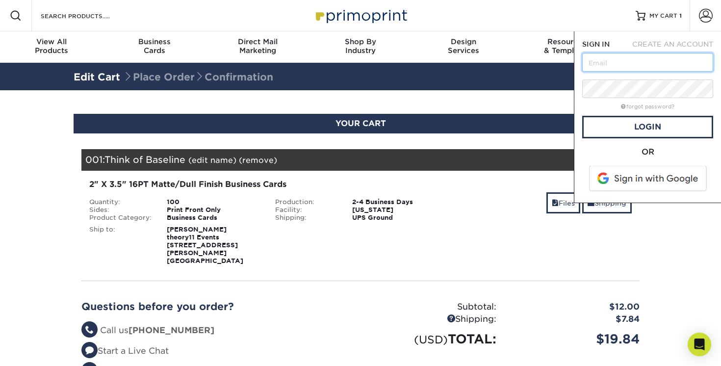
click at [620, 56] on input "text" at bounding box center [647, 62] width 131 height 19
type input "peter@themagicianonline.com"
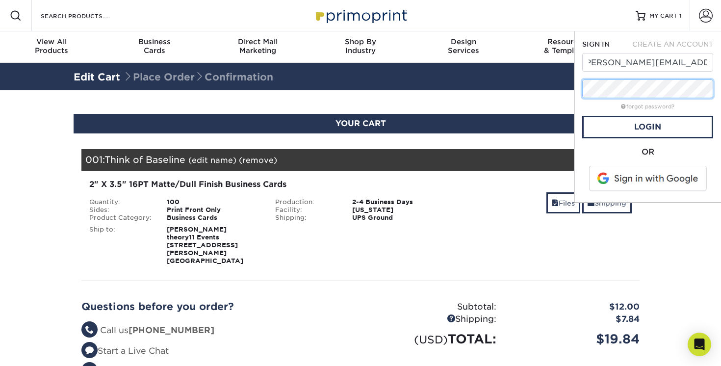
scroll to position [0, 0]
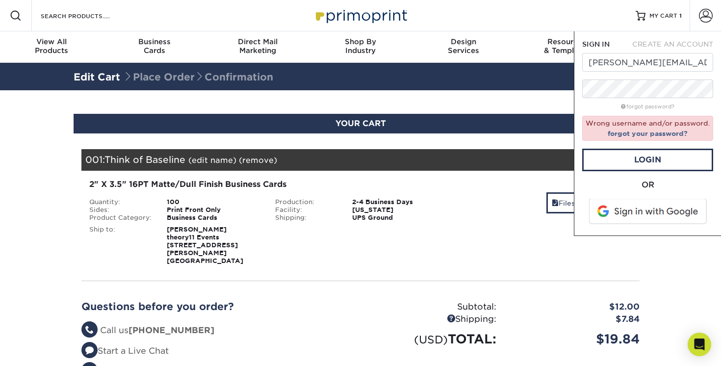
click at [666, 38] on div "SIGN IN CREATE AN ACCOUNT peter@themagicianonline.com forgot password? Wrong us…" at bounding box center [647, 133] width 147 height 204
click at [665, 42] on span "CREATE AN ACCOUNT" at bounding box center [672, 44] width 81 height 8
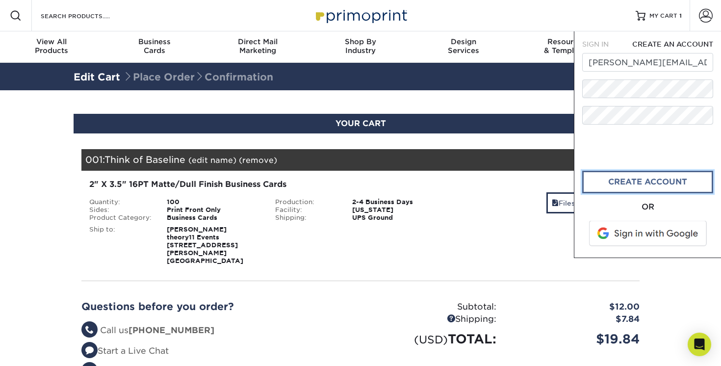
click at [640, 183] on link "CREATE ACCOUNT" at bounding box center [647, 182] width 131 height 23
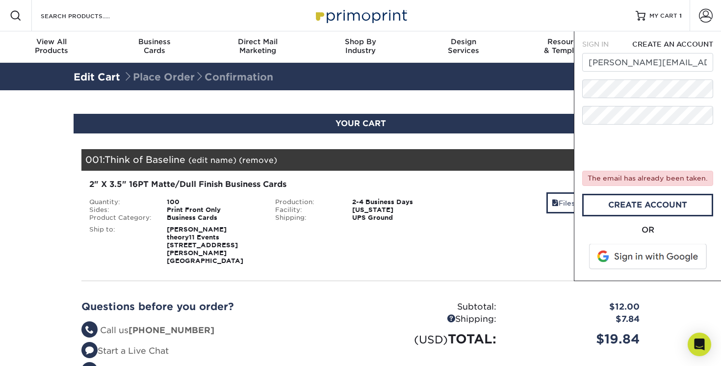
click at [607, 45] on span "SIGN IN" at bounding box center [595, 44] width 26 height 8
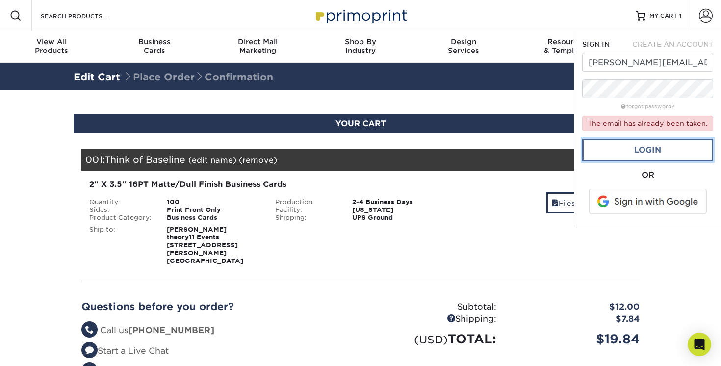
click at [652, 149] on link "Login" at bounding box center [647, 150] width 131 height 23
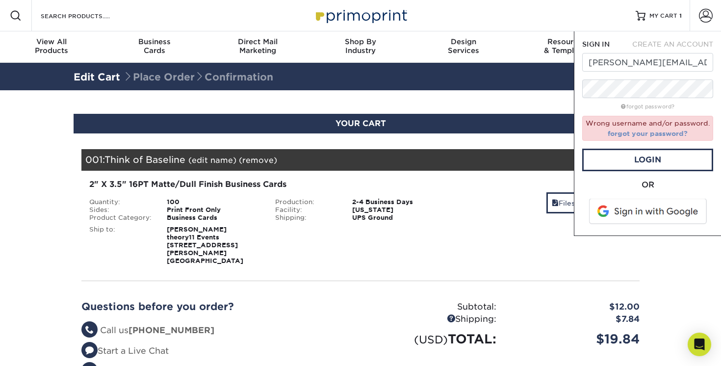
click at [631, 135] on link "forgot your password?" at bounding box center [647, 133] width 80 height 8
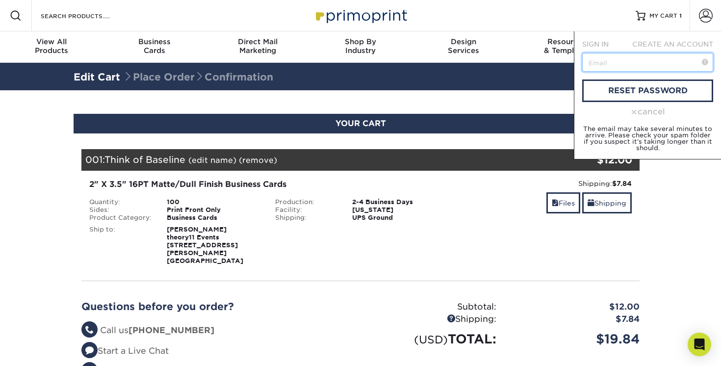
click at [629, 65] on input "text" at bounding box center [647, 62] width 131 height 19
type input "peter@themagicianonline.com"
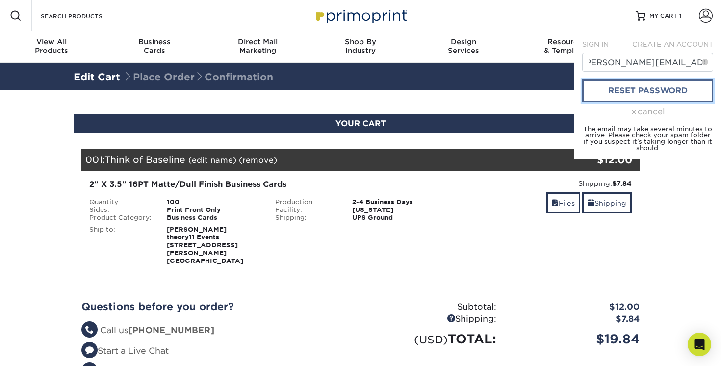
scroll to position [0, 0]
click at [601, 88] on link "reset password" at bounding box center [647, 90] width 131 height 23
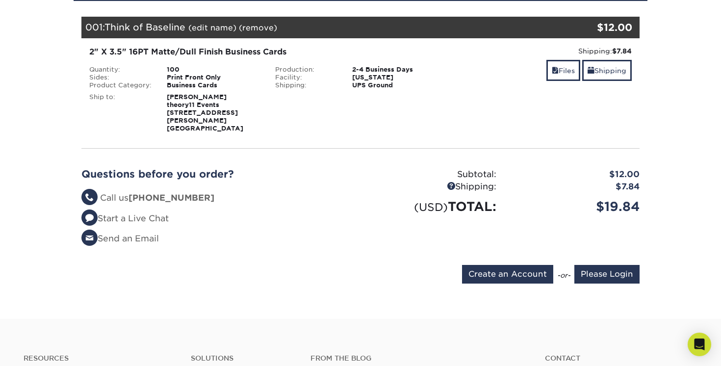
scroll to position [140, 0]
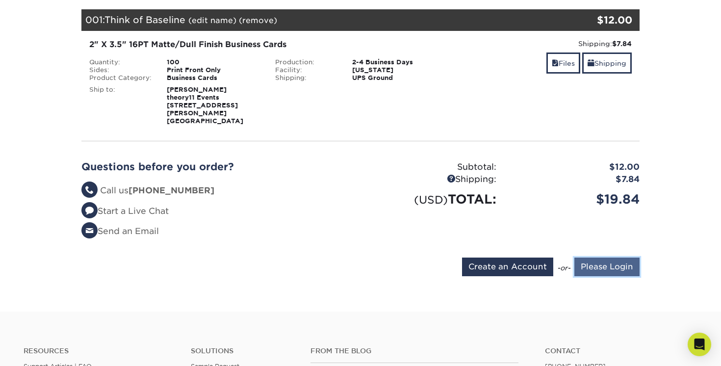
click at [590, 259] on input "Please Login" at bounding box center [606, 266] width 65 height 19
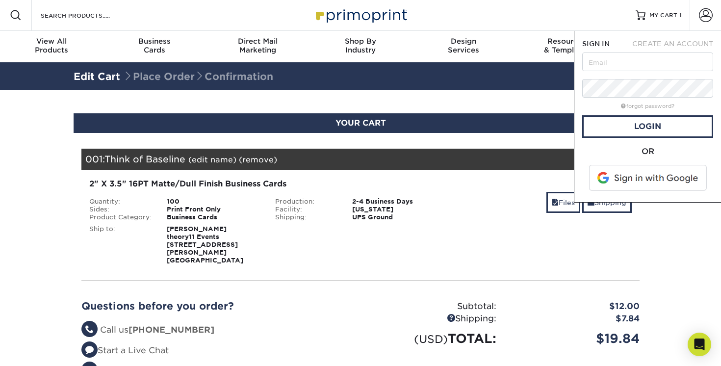
scroll to position [0, 0]
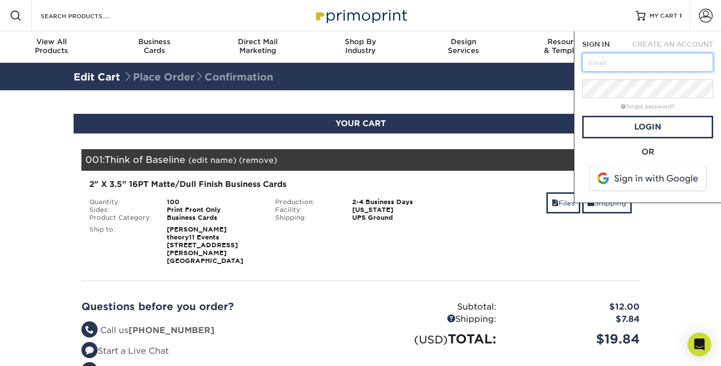
click at [621, 65] on input "text" at bounding box center [647, 62] width 131 height 19
type input "peter@themagicianonline.com"
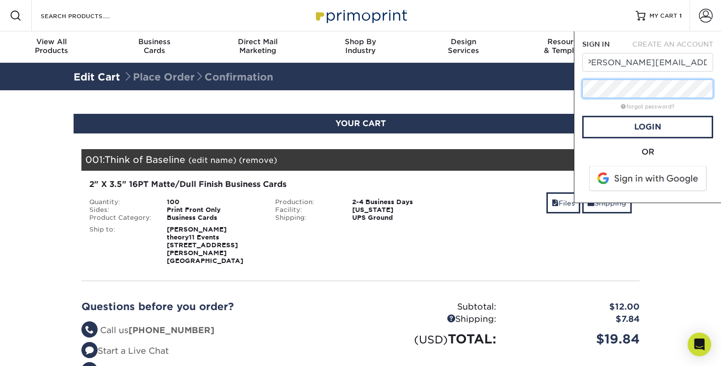
scroll to position [0, 0]
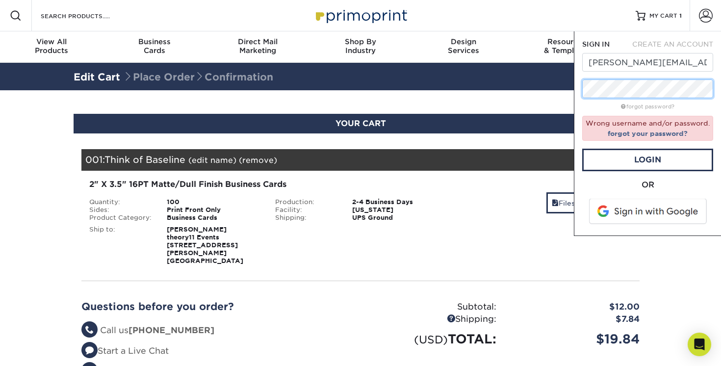
click at [482, 87] on div "Resources Menu Search Products Account SIGN IN CREATE AN ACCOUNT peter@themagic…" at bounding box center [360, 369] width 721 height 738
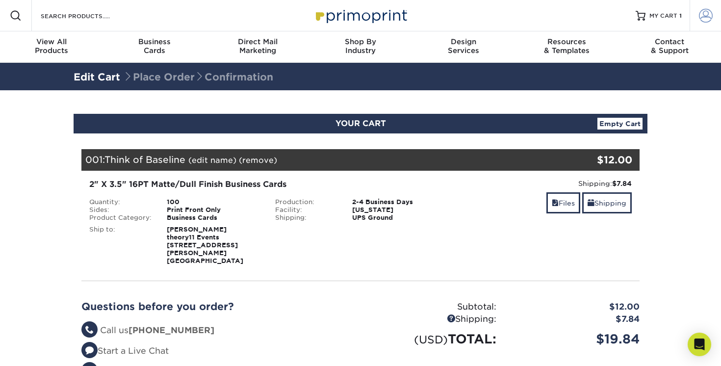
click at [700, 18] on span at bounding box center [706, 16] width 14 height 14
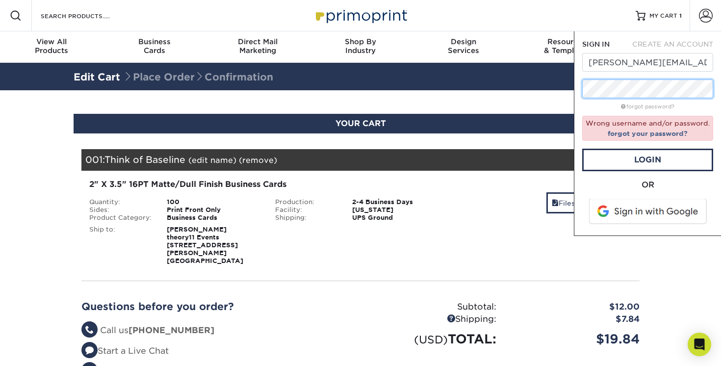
click at [557, 91] on div "Resources Menu Search Products Account SIGN IN CREATE AN ACCOUNT peter@themagic…" at bounding box center [360, 369] width 721 height 738
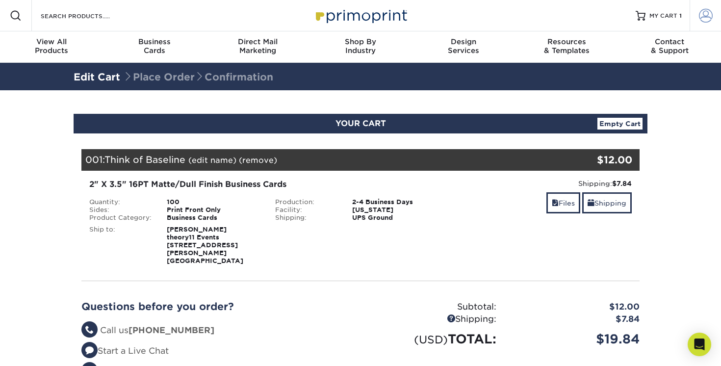
click at [707, 20] on span at bounding box center [706, 16] width 14 height 14
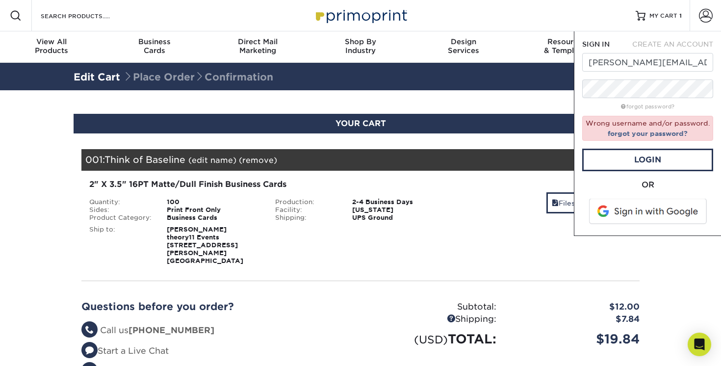
click at [672, 100] on div "forgot password?" at bounding box center [647, 106] width 131 height 12
click at [571, 87] on div "Resources Menu Search Products Account SIGN IN CREATE AN ACCOUNT peter@themagic…" at bounding box center [360, 369] width 721 height 738
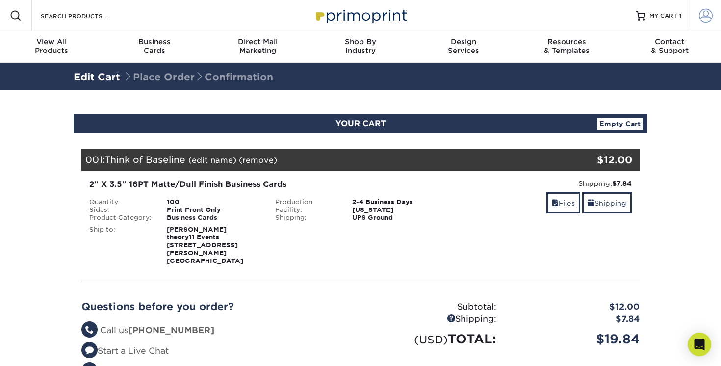
click at [709, 15] on span at bounding box center [706, 16] width 14 height 14
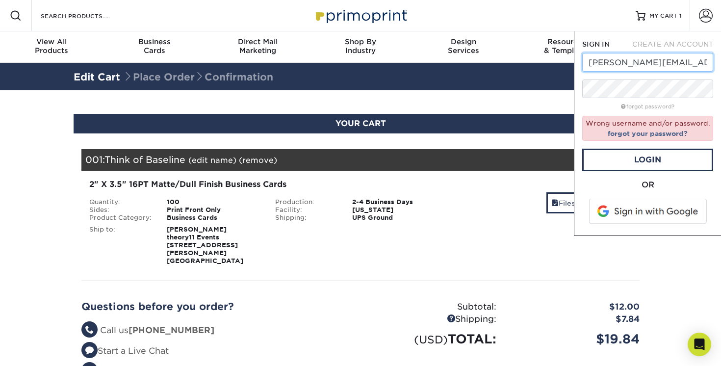
click at [637, 61] on input "peter@themagicianonline.com" at bounding box center [647, 62] width 131 height 19
click at [662, 213] on span at bounding box center [648, 211] width 125 height 25
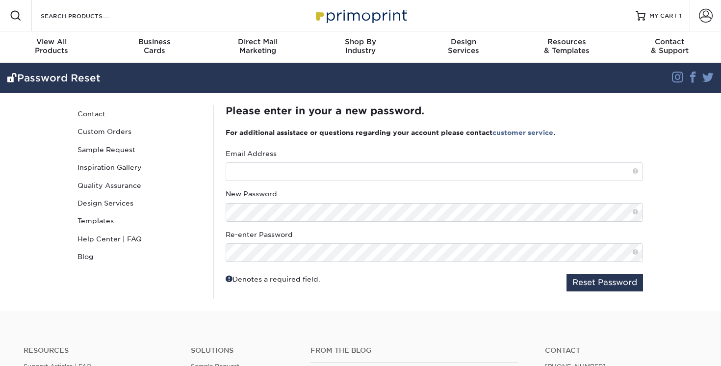
drag, startPoint x: 436, startPoint y: 190, endPoint x: 436, endPoint y: 181, distance: 9.3
click at [436, 189] on div "New Password" at bounding box center [434, 205] width 417 height 32
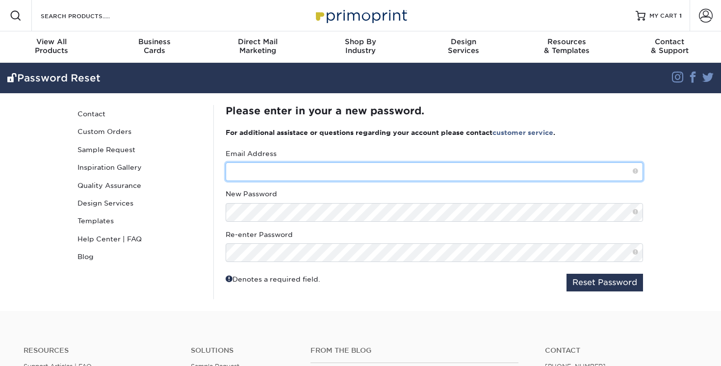
click at [437, 174] on input "text" at bounding box center [434, 171] width 417 height 19
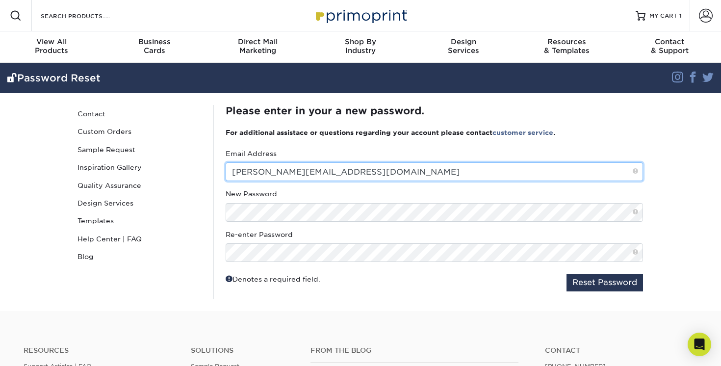
type input "peter@themagicianonline.com"
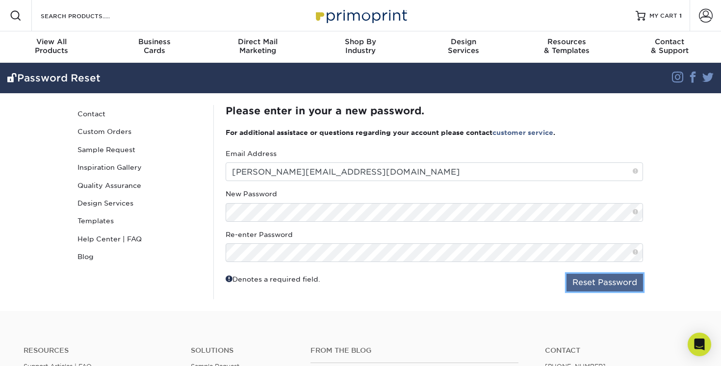
click at [622, 281] on button "Reset Password" at bounding box center [604, 283] width 76 height 18
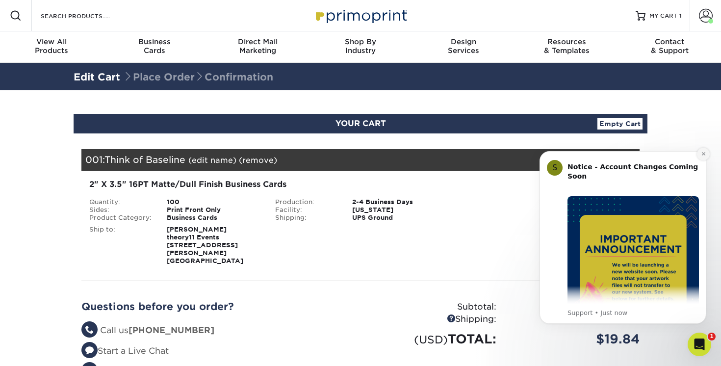
click at [702, 150] on button "Dismiss notification" at bounding box center [703, 154] width 13 height 13
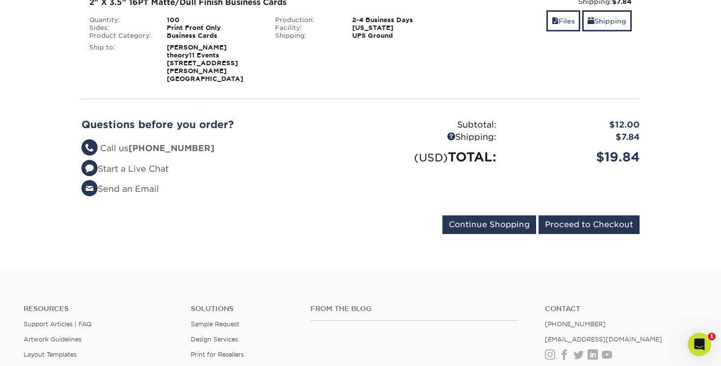
scroll to position [190, 0]
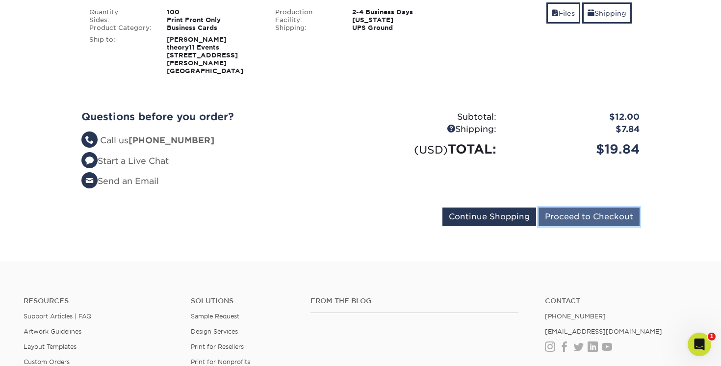
click at [592, 213] on input "Proceed to Checkout" at bounding box center [588, 216] width 101 height 19
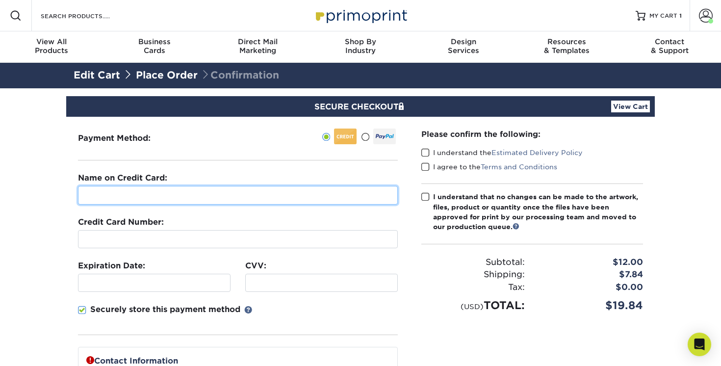
click at [261, 199] on input "text" at bounding box center [238, 195] width 320 height 19
type input "[PERSON_NAME]"
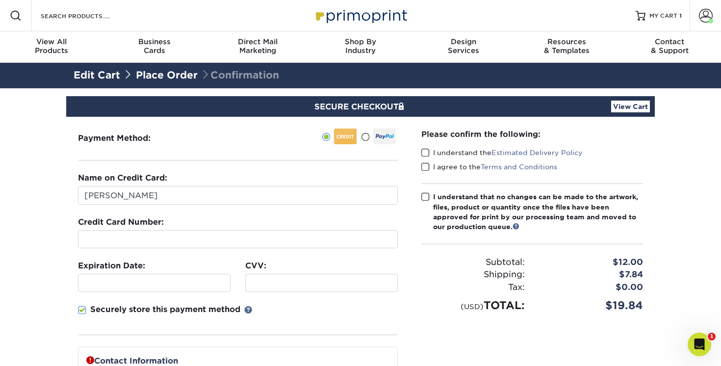
click at [181, 276] on div at bounding box center [154, 283] width 152 height 18
click at [166, 274] on div at bounding box center [154, 283] width 152 height 18
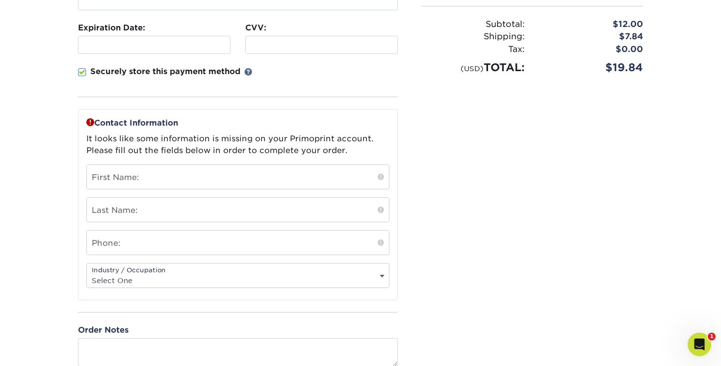
scroll to position [276, 0]
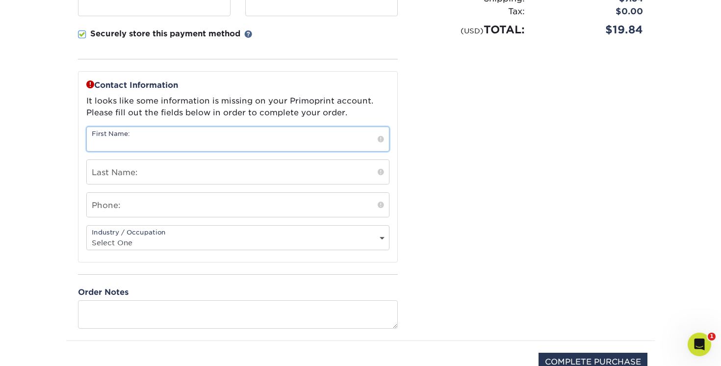
click at [243, 136] on input "text" at bounding box center [238, 139] width 302 height 24
type input "O"
type input "[PERSON_NAME]"
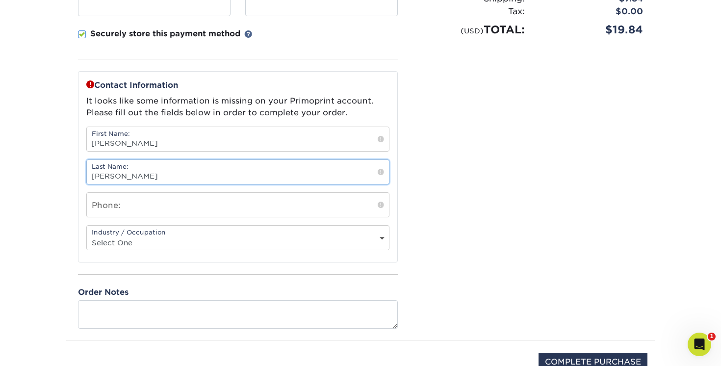
type input "[PERSON_NAME]"
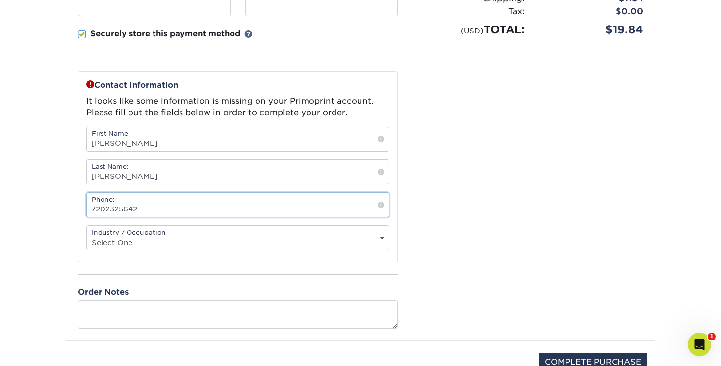
type input "7202325642"
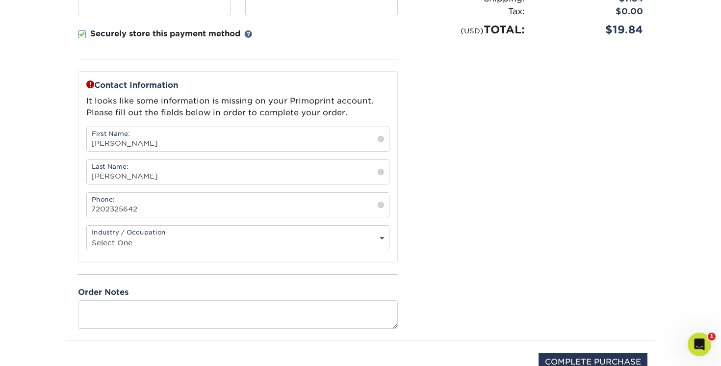
click at [250, 245] on select "Select One Administrative Executive Human Resources Construction Education Ente…" at bounding box center [238, 242] width 302 height 14
select select "8"
click at [87, 235] on select "Select One Administrative Executive Human Resources Construction Education Ente…" at bounding box center [238, 242] width 302 height 14
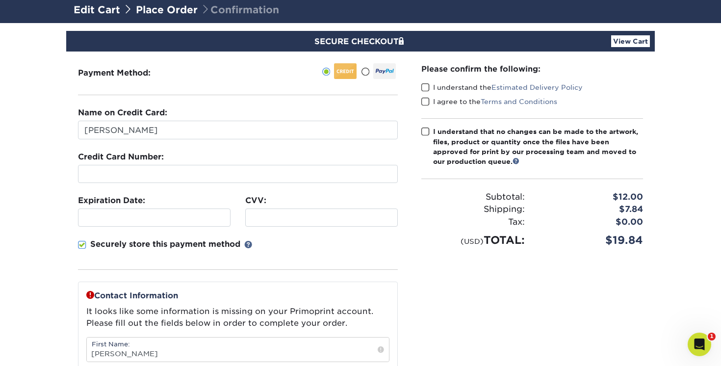
scroll to position [66, 0]
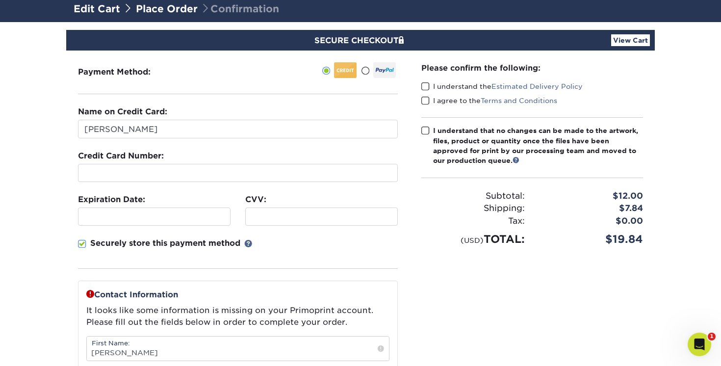
click at [425, 86] on span at bounding box center [425, 86] width 8 height 9
click at [0, 0] on input "I understand the Estimated Delivery Policy" at bounding box center [0, 0] width 0 height 0
click at [424, 93] on div "I understand the Estimated Delivery Policy" at bounding box center [532, 88] width 222 height 14
click at [423, 127] on span at bounding box center [425, 130] width 8 height 9
click at [0, 0] on input "I understand that no changes can be made to the artwork, files, product or quan…" at bounding box center [0, 0] width 0 height 0
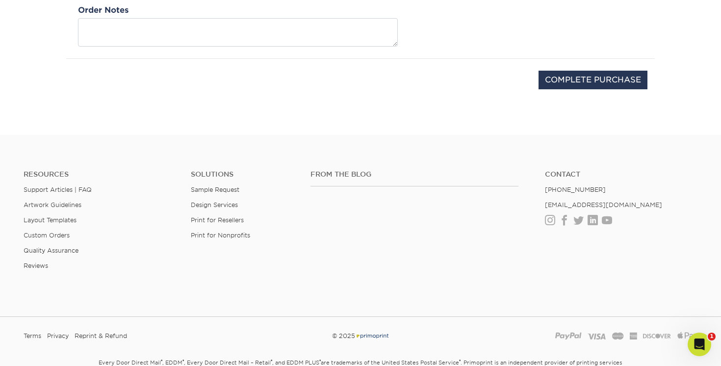
scroll to position [493, 0]
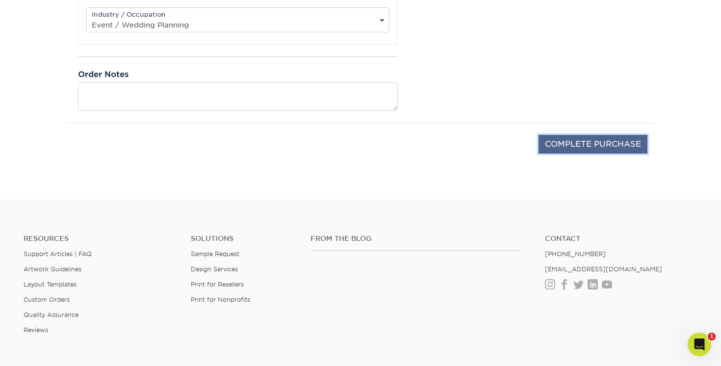
click at [607, 144] on input "COMPLETE PURCHASE" at bounding box center [592, 144] width 109 height 19
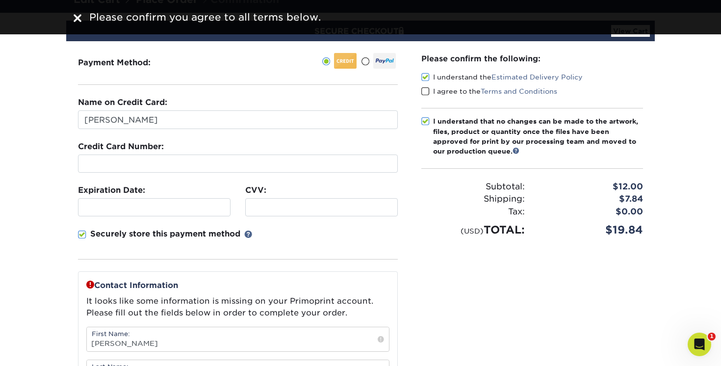
scroll to position [0, 0]
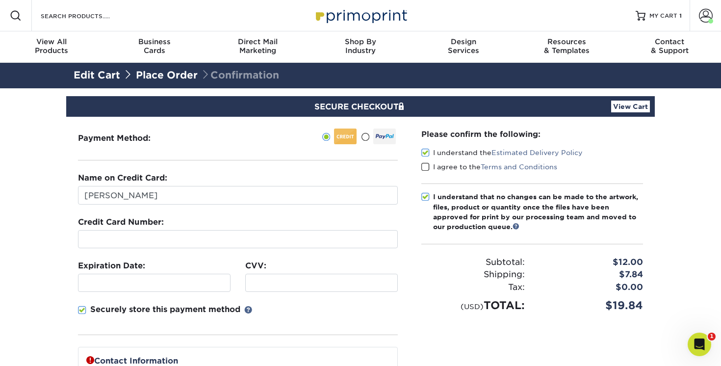
click at [426, 163] on span at bounding box center [425, 166] width 8 height 9
click at [0, 0] on input "I agree to the Terms and Conditions" at bounding box center [0, 0] width 0 height 0
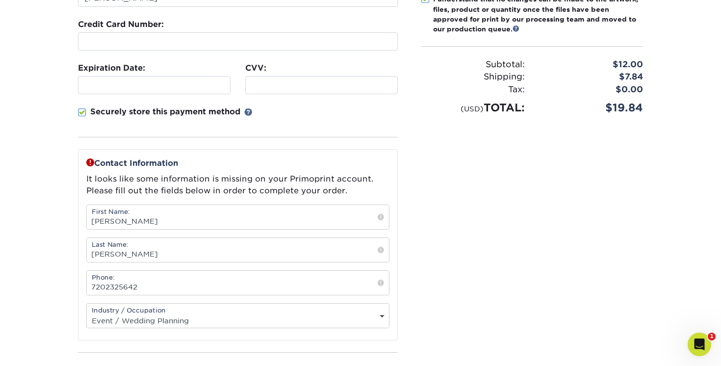
scroll to position [336, 0]
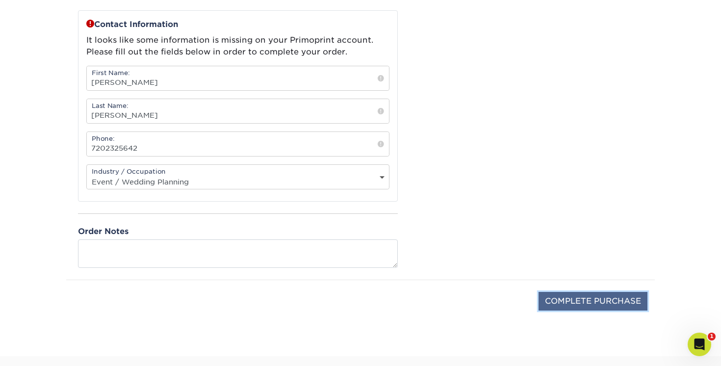
click at [605, 303] on input "COMPLETE PURCHASE" at bounding box center [592, 301] width 109 height 19
type input "PROCESSING, PLEASE WAIT..."
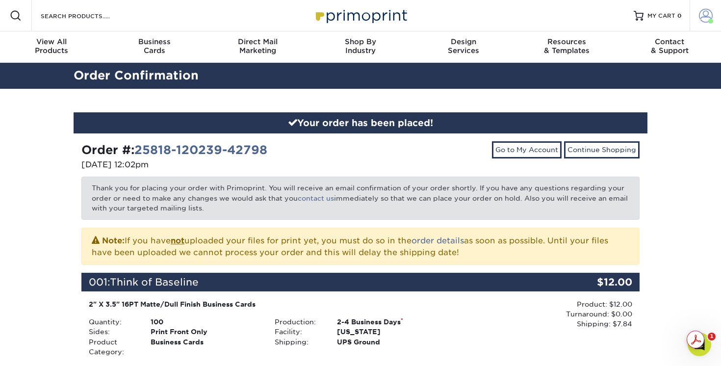
click at [699, 18] on span at bounding box center [706, 16] width 14 height 14
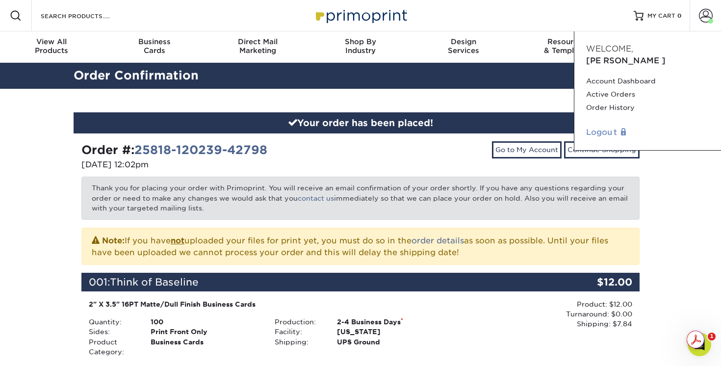
click at [618, 126] on link "Logout" at bounding box center [647, 132] width 123 height 12
